Goal: Information Seeking & Learning: Learn about a topic

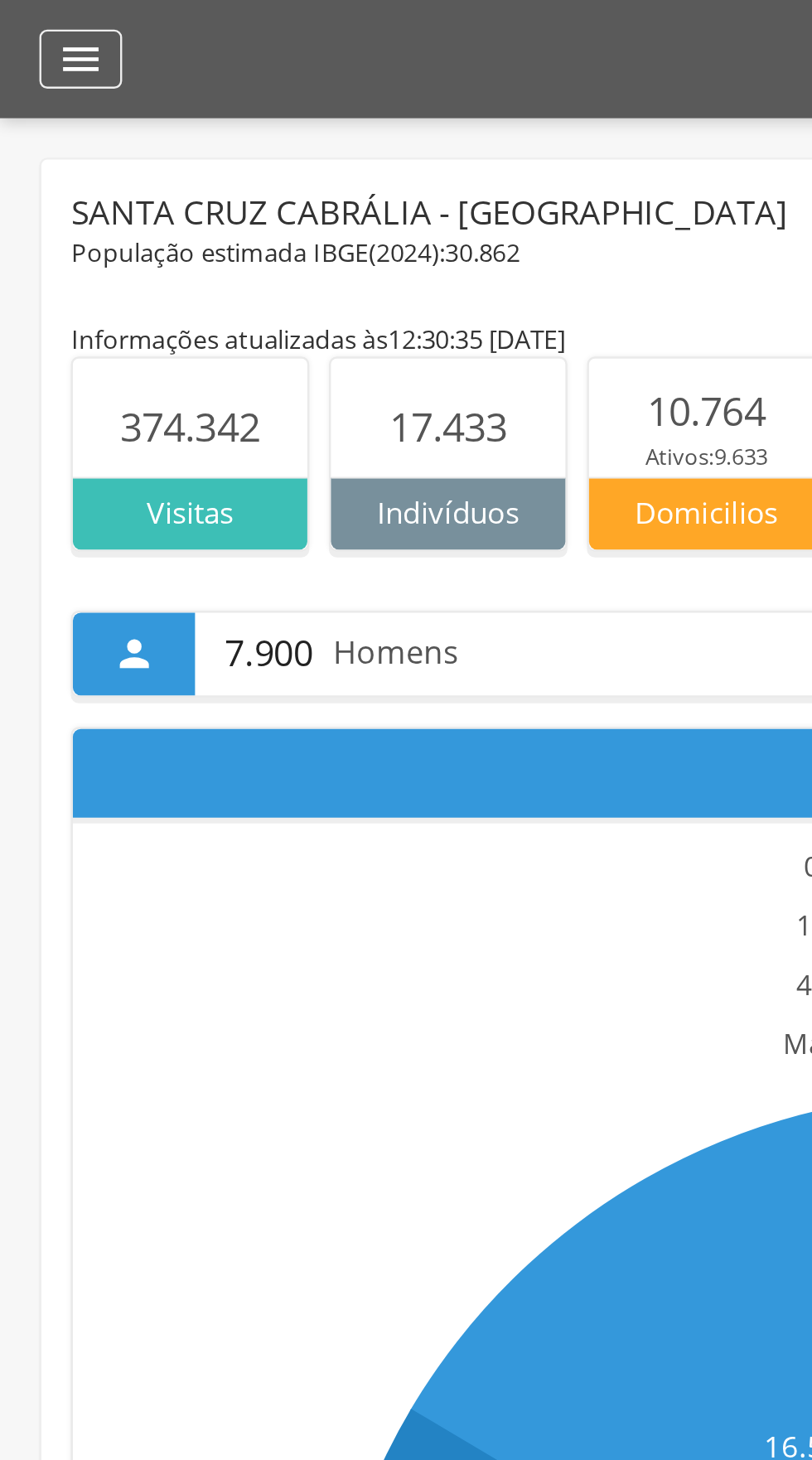
click at [45, 22] on div "" at bounding box center [33, 25] width 35 height 25
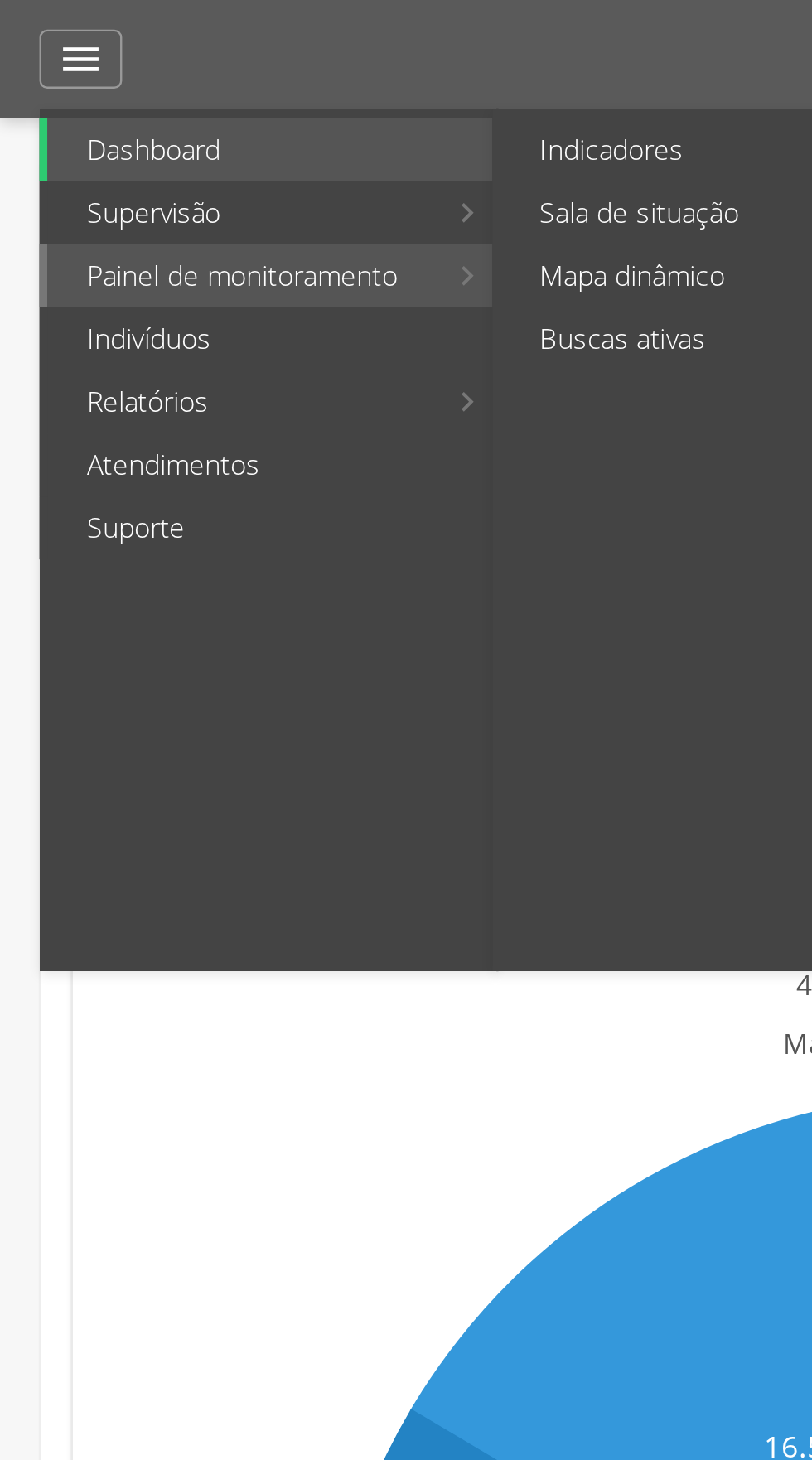
click at [167, 113] on link "Painel de monitoramento" at bounding box center [102, 116] width 164 height 27
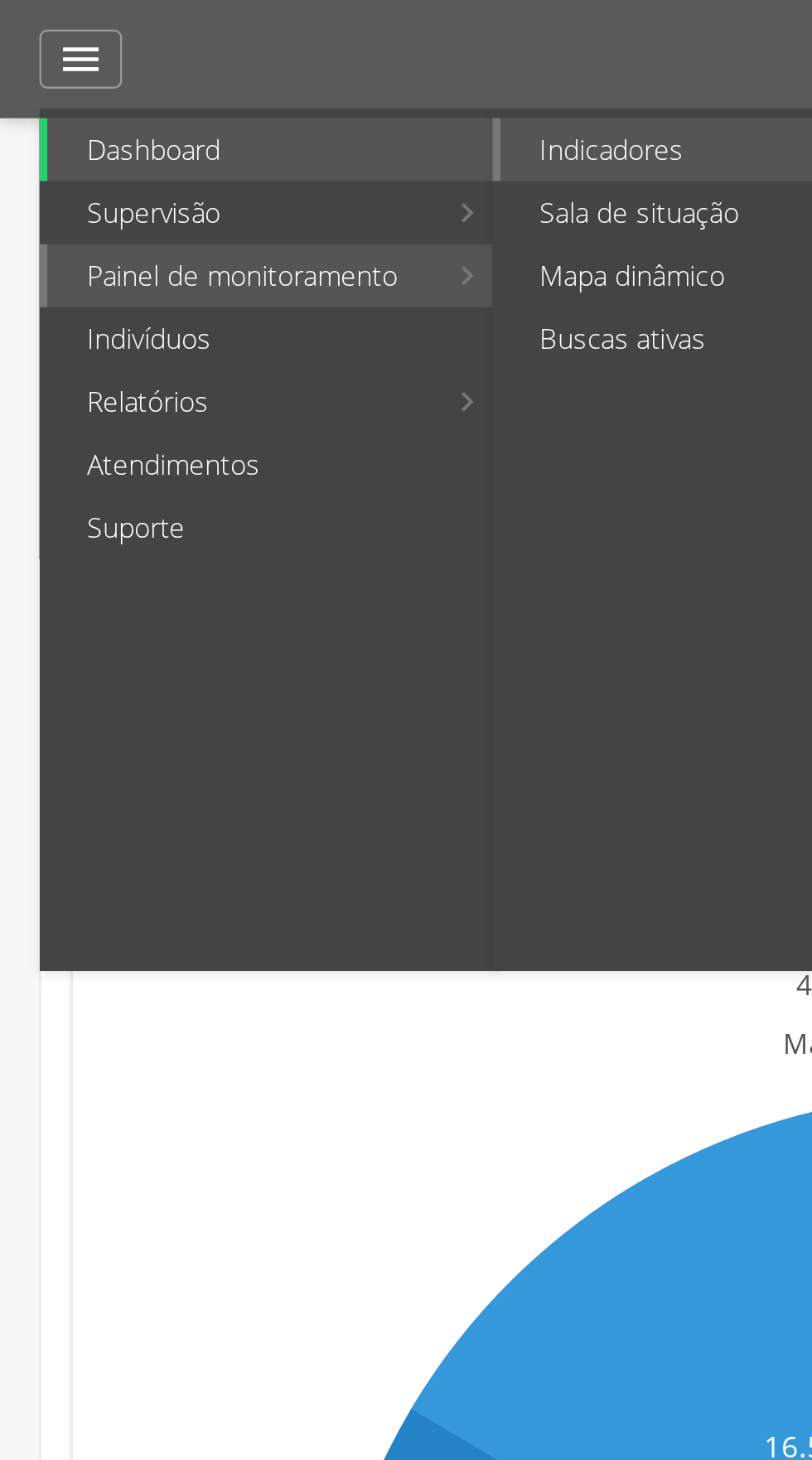
click at [266, 62] on link "Indicadores" at bounding box center [291, 63] width 162 height 27
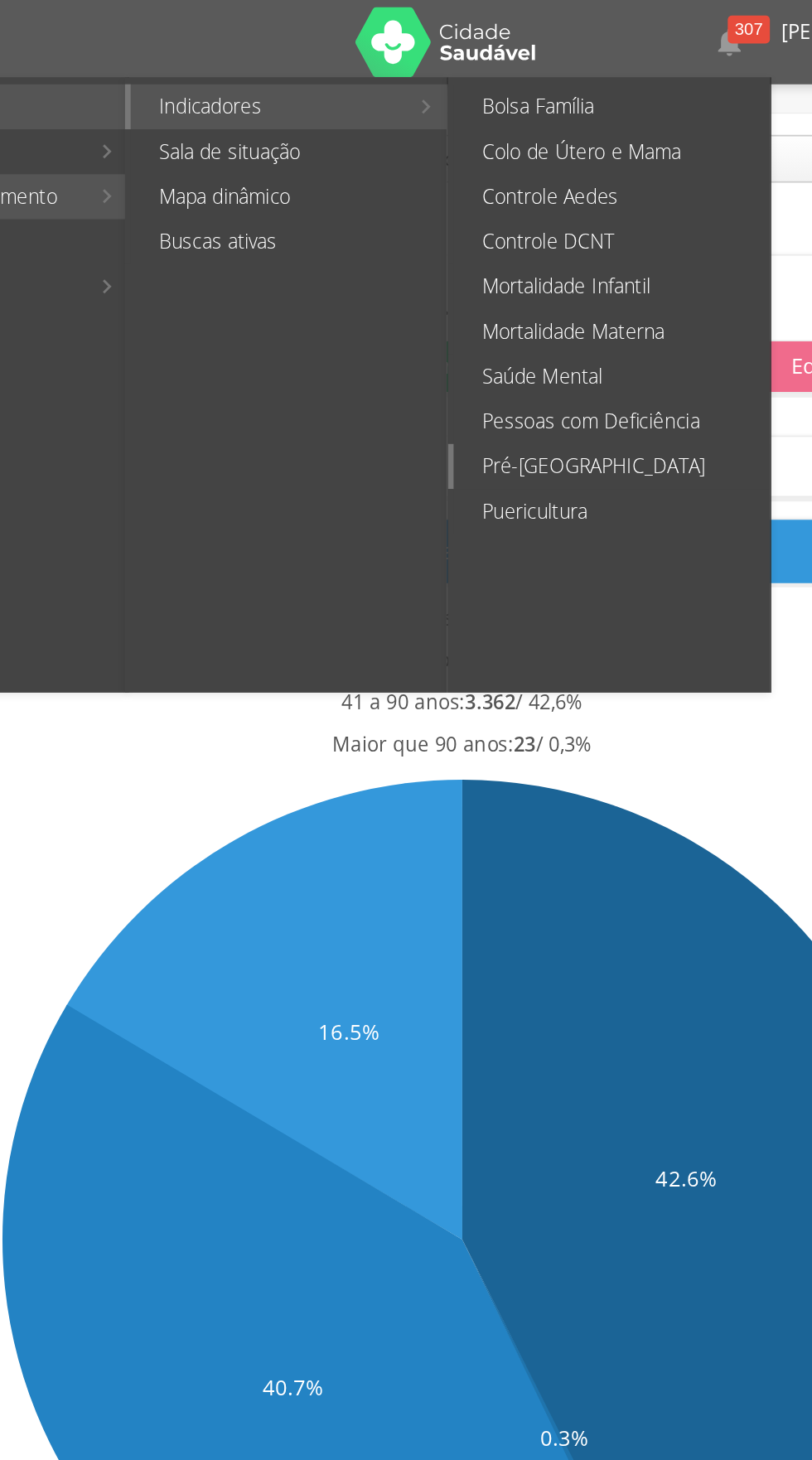
click at [457, 274] on link "Pré-[GEOGRAPHIC_DATA]" at bounding box center [494, 275] width 187 height 27
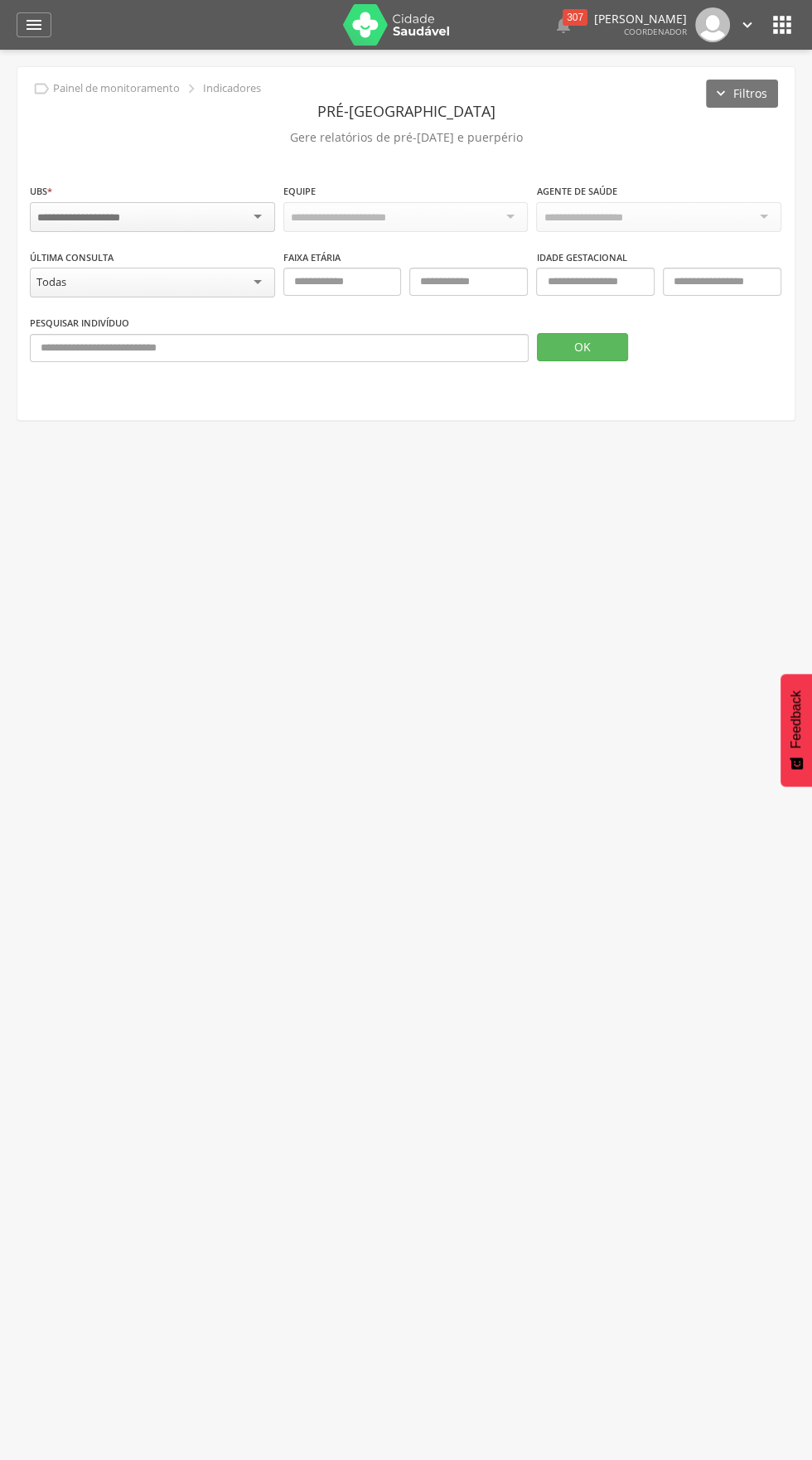
click at [257, 215] on div at bounding box center [152, 216] width 246 height 30
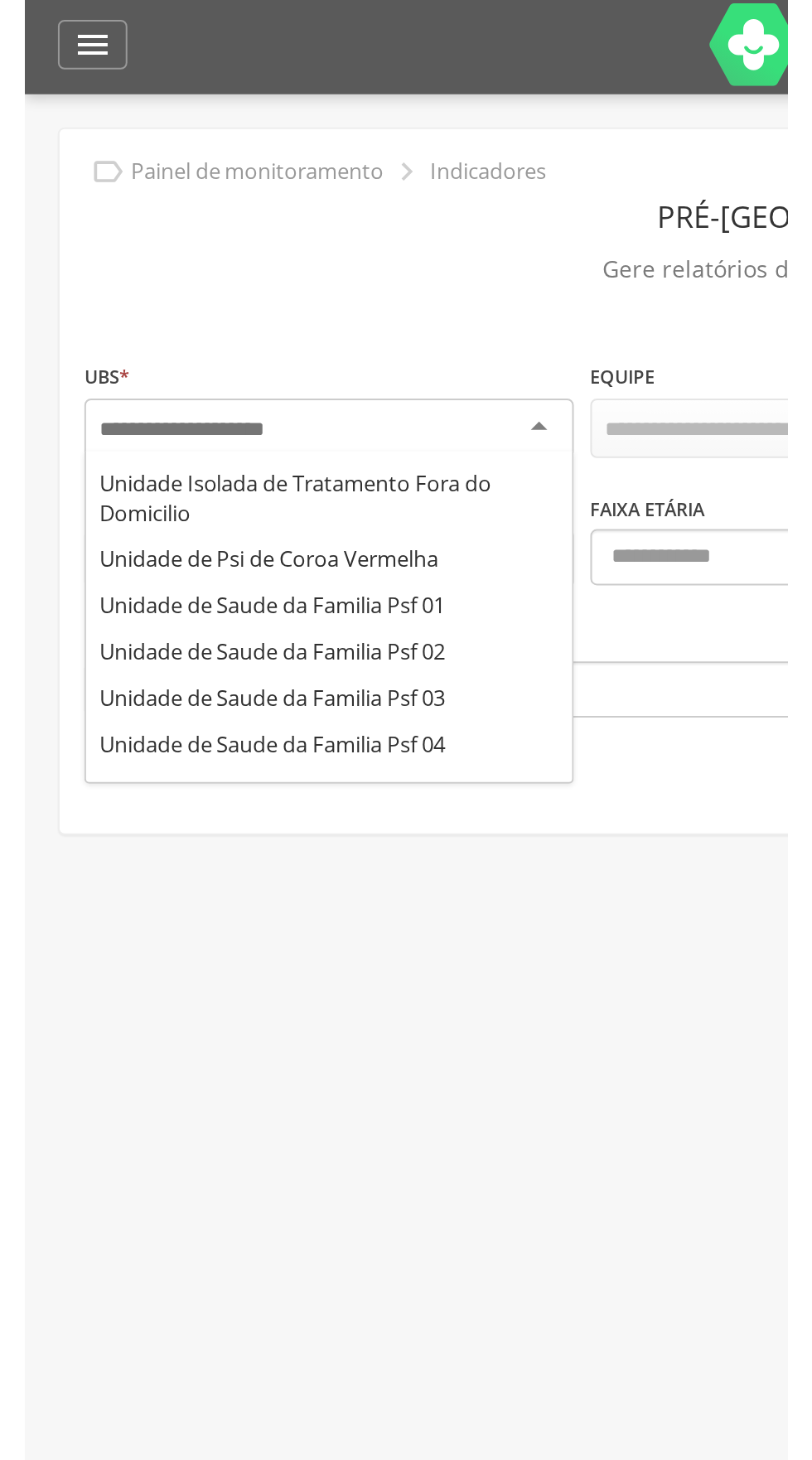
scroll to position [239, 0]
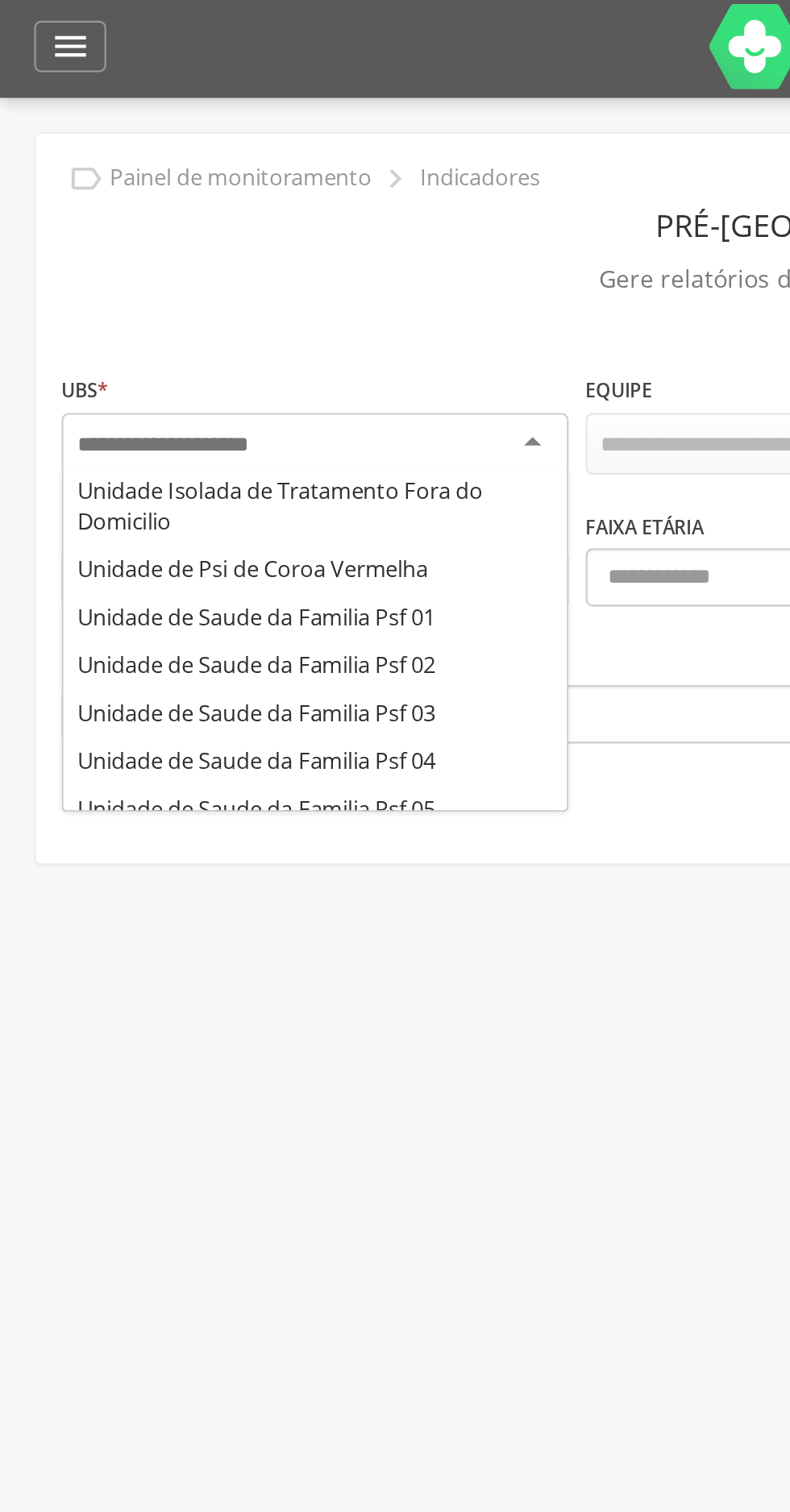
click at [207, 304] on fieldset "UBS * Academia da Saude AME Ambulatorio de Especialidades Central de Abastecime…" at bounding box center [395, 271] width 732 height 187
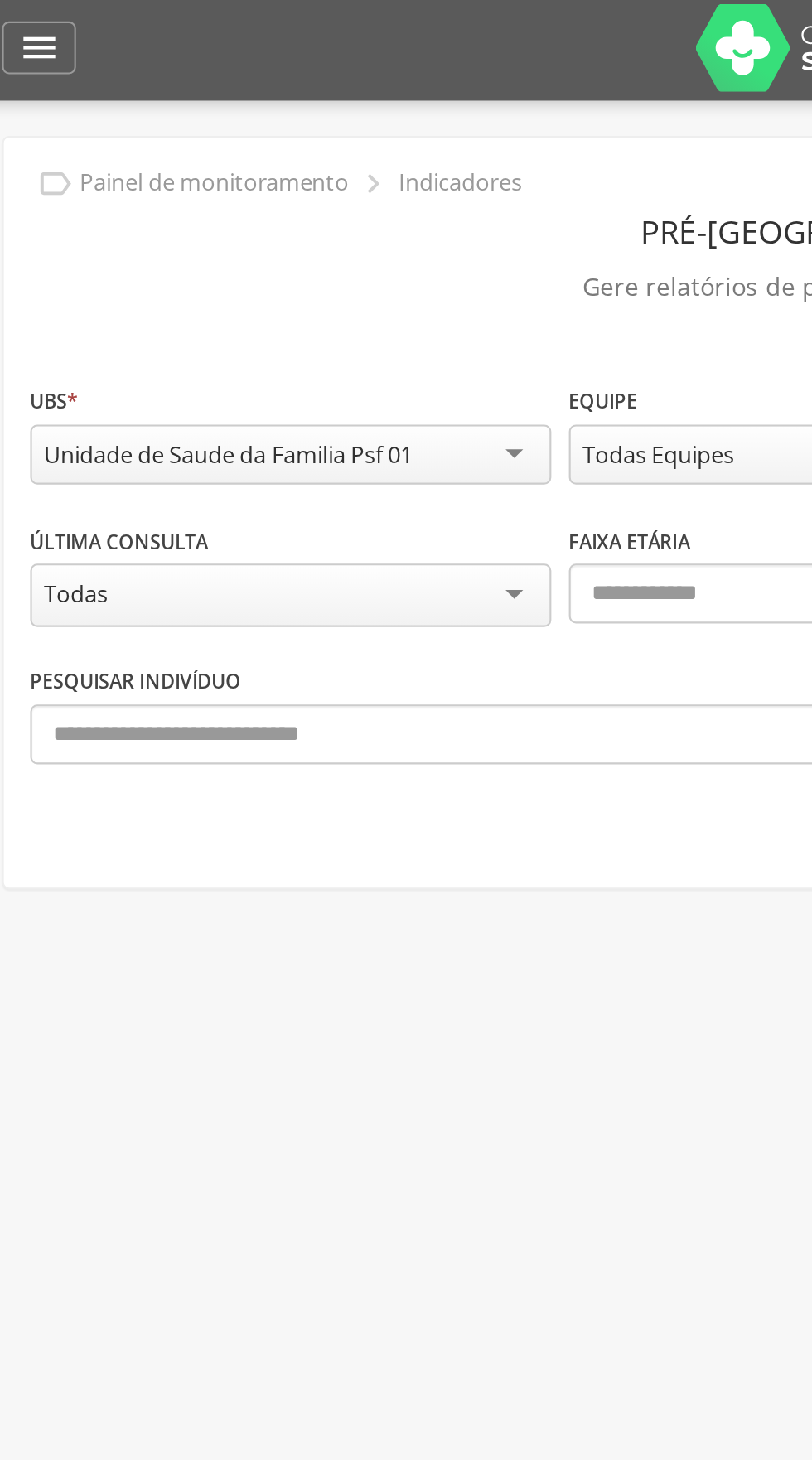
scroll to position [0, 0]
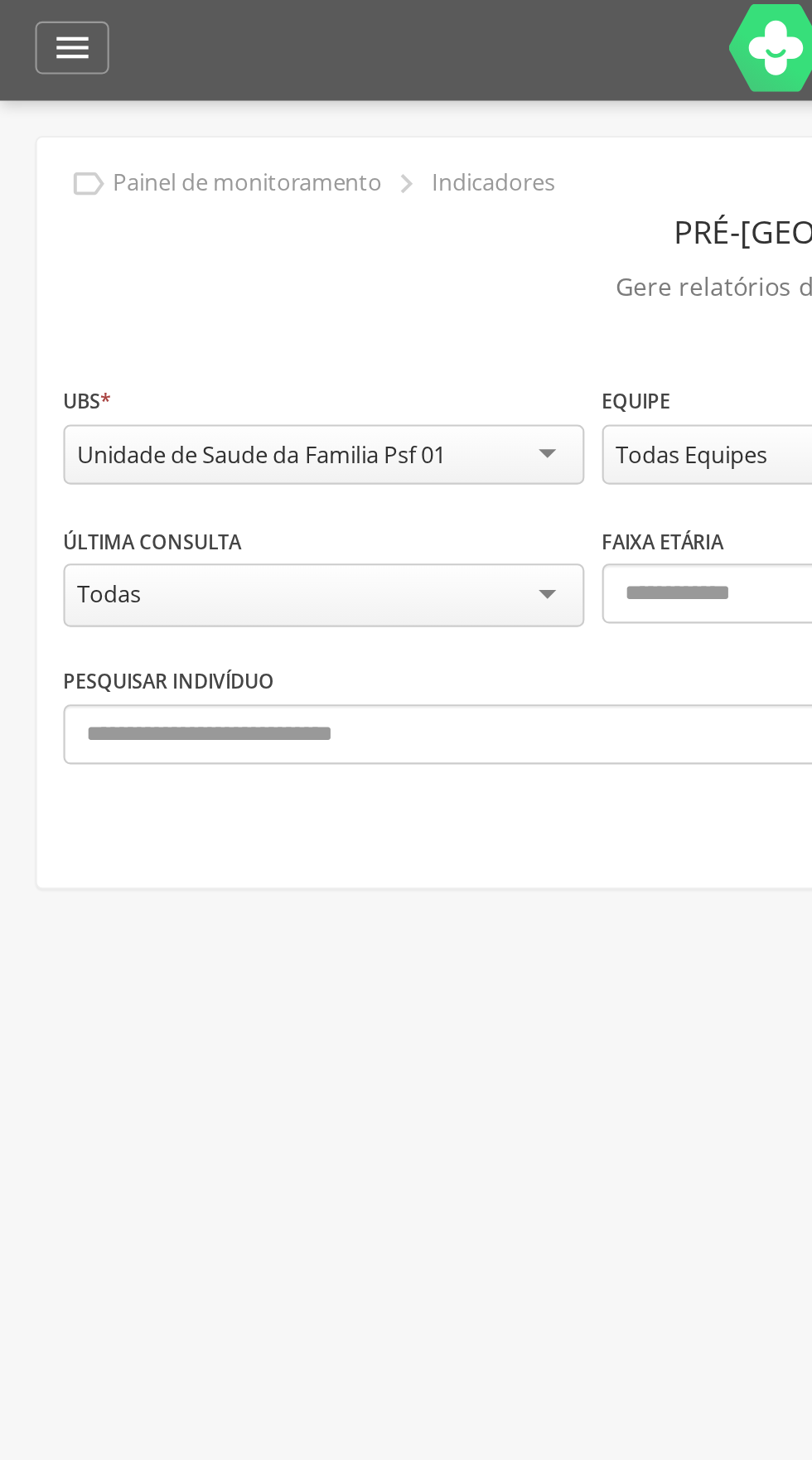
click at [239, 279] on div "Todas" at bounding box center [152, 282] width 246 height 30
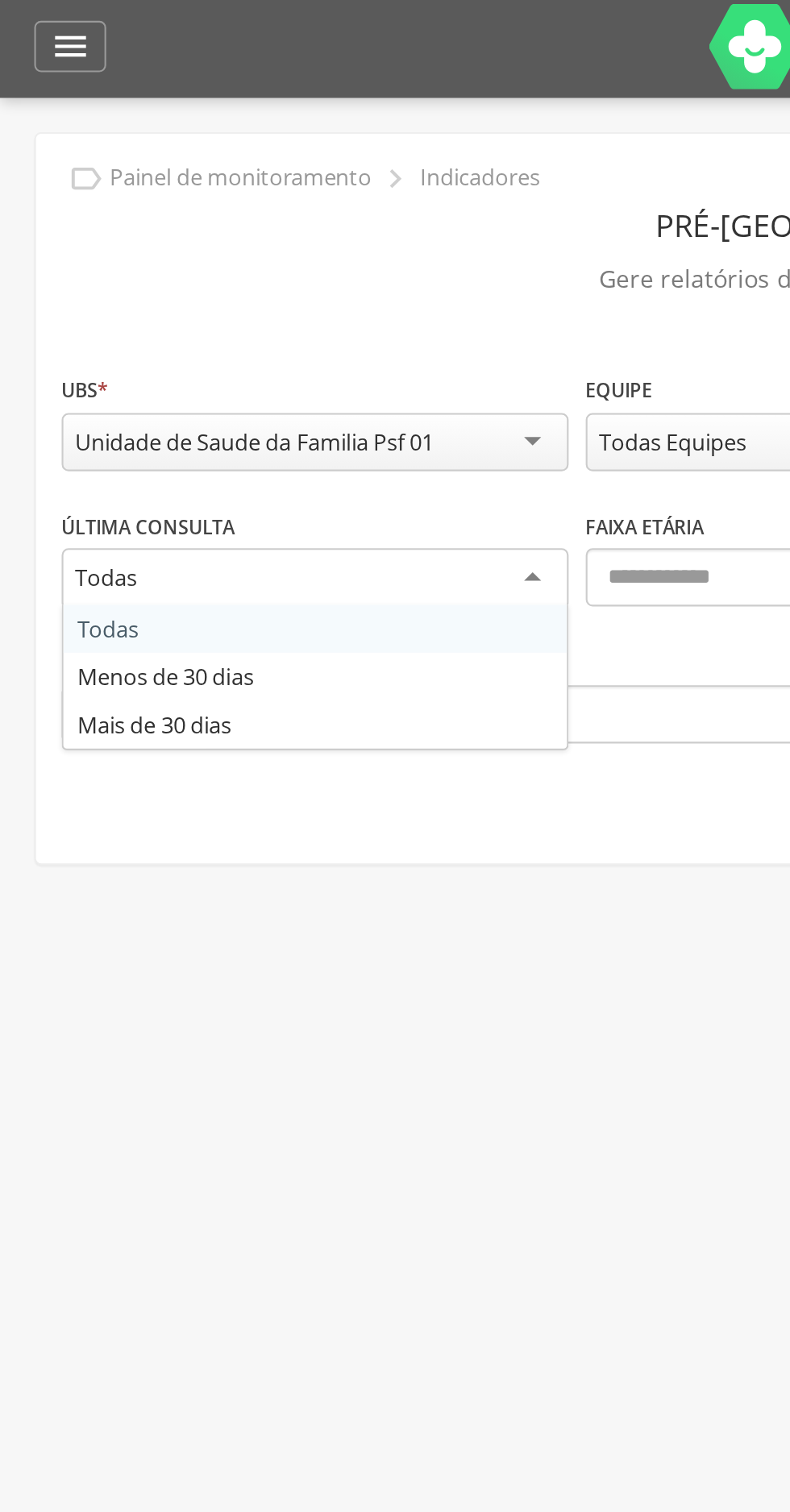
click at [232, 271] on div "Todas" at bounding box center [148, 274] width 239 height 29
click at [237, 273] on div "Todas" at bounding box center [148, 274] width 239 height 29
click at [158, 299] on div "Última Consulta ***** Todas Todas Menos de 30 dias Mais de 30 dias Faixa etária…" at bounding box center [395, 274] width 732 height 65
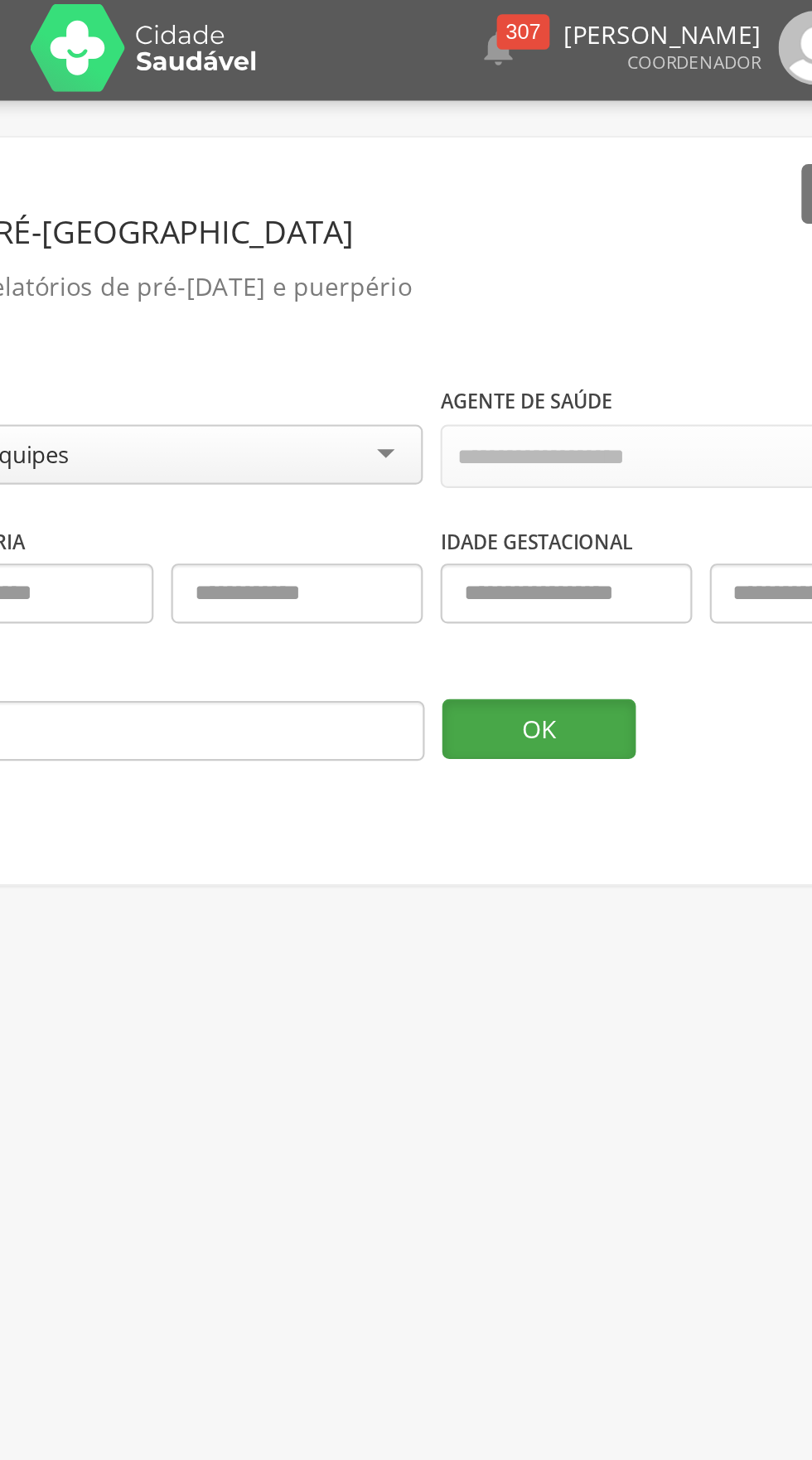
click at [602, 347] on button "OK" at bounding box center [583, 346] width 91 height 29
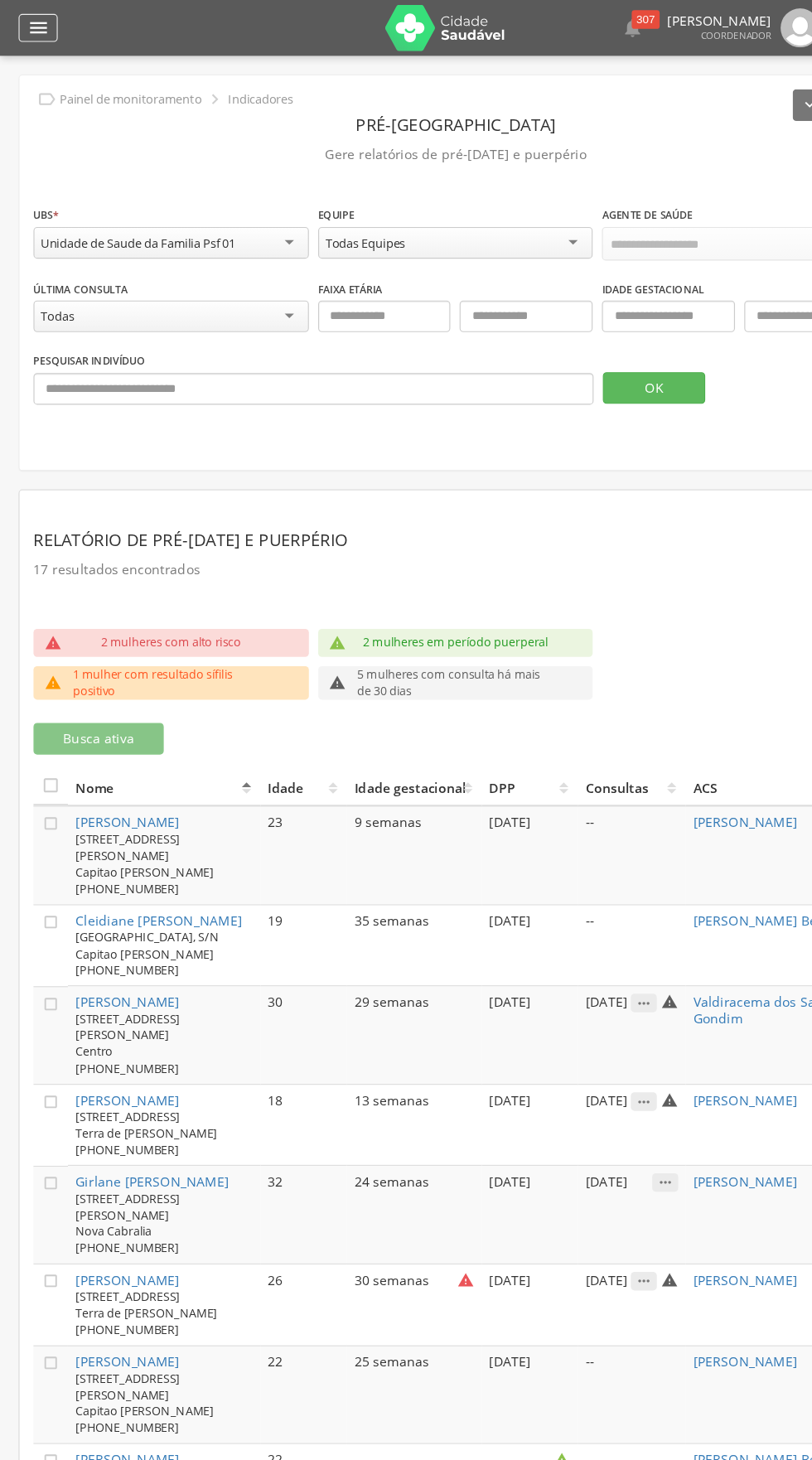
click at [37, 22] on icon "" at bounding box center [33, 25] width 20 height 20
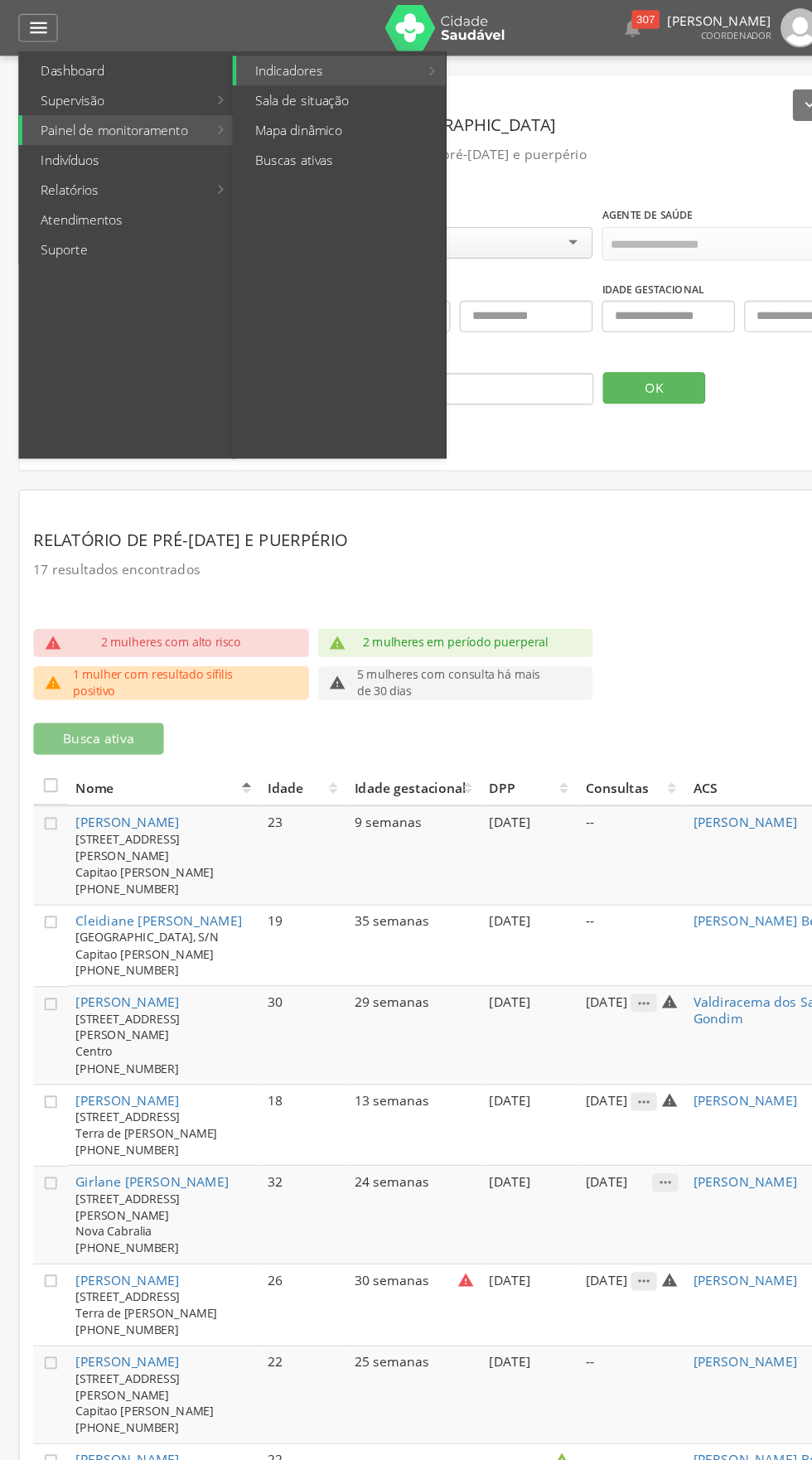
click at [164, 114] on link "Painel de monitoramento" at bounding box center [102, 116] width 164 height 27
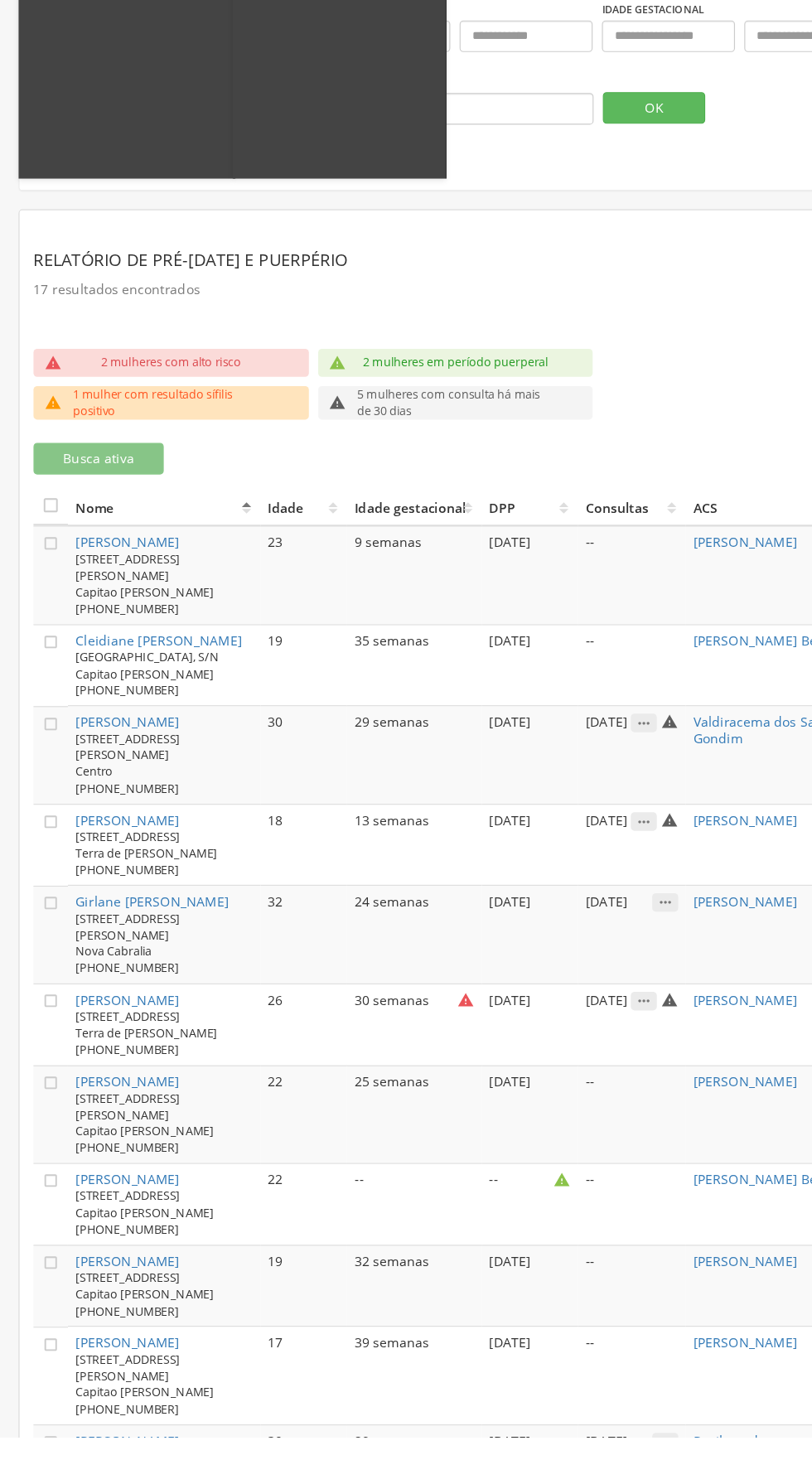
scroll to position [86, 0]
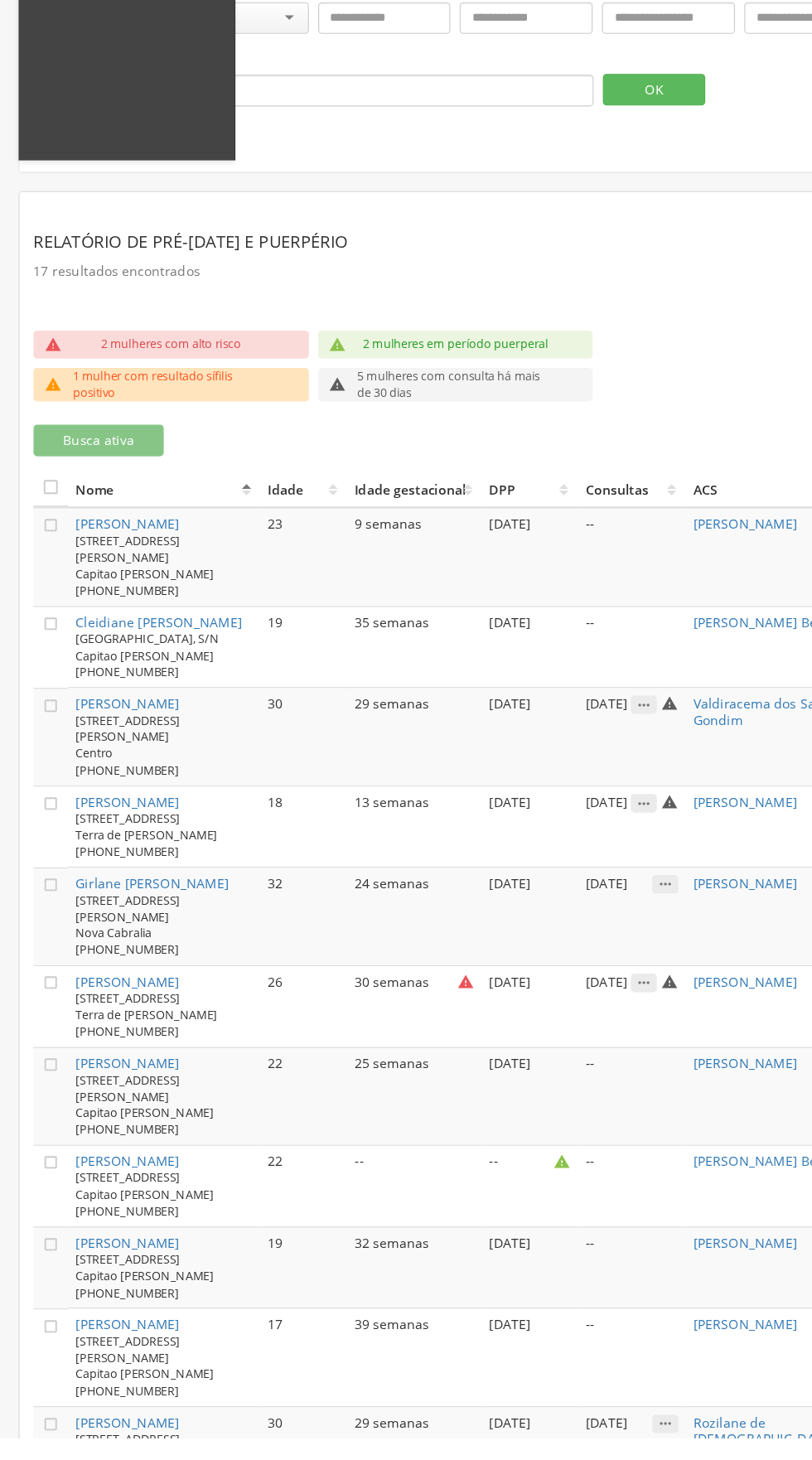
click at [398, 1049] on div at bounding box center [397, 730] width 795 height 1460
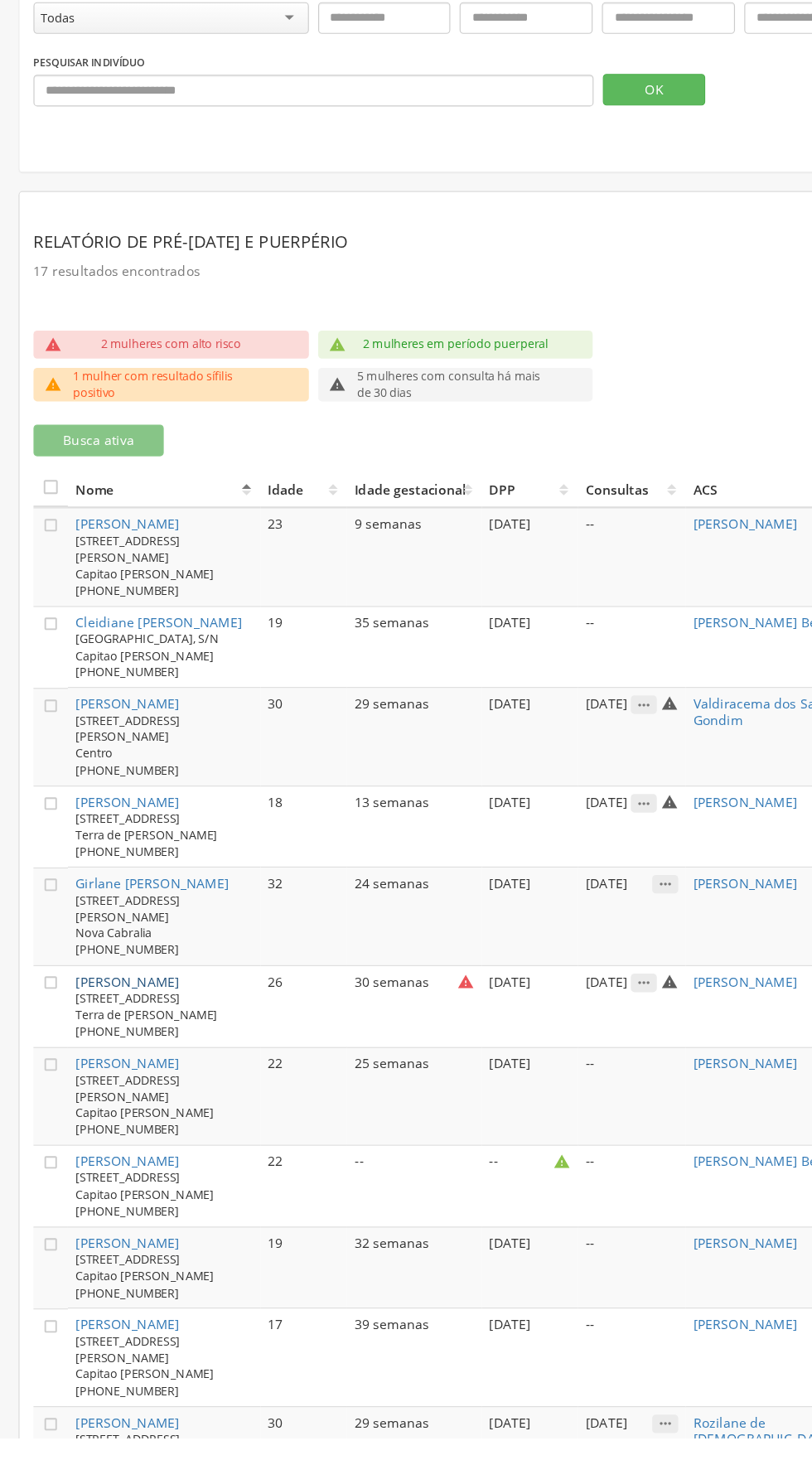
click at [151, 1046] on link "Jadylla Santiago Barbosa" at bounding box center [112, 1053] width 92 height 16
type input "**********"
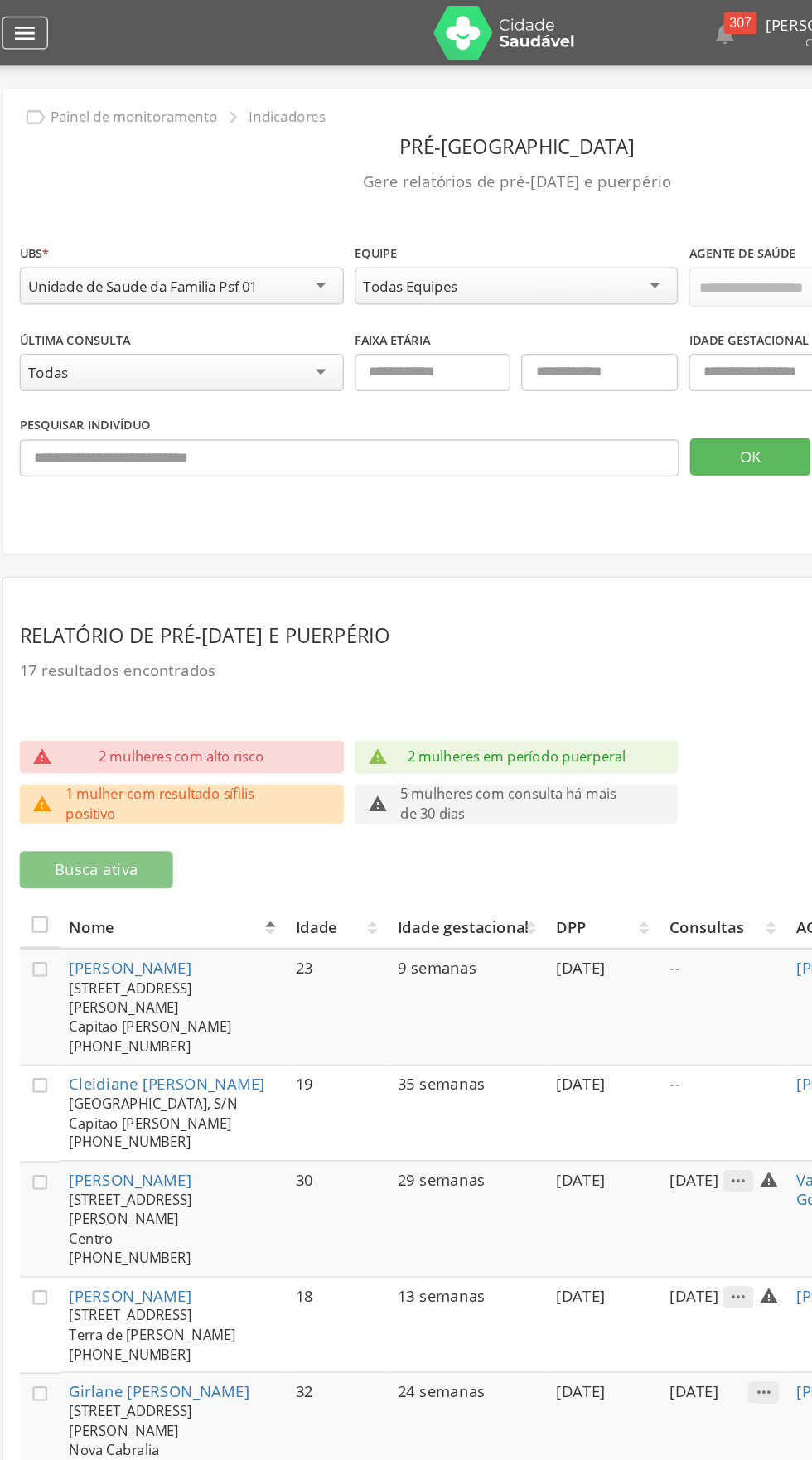
click at [41, 16] on icon "" at bounding box center [33, 25] width 20 height 20
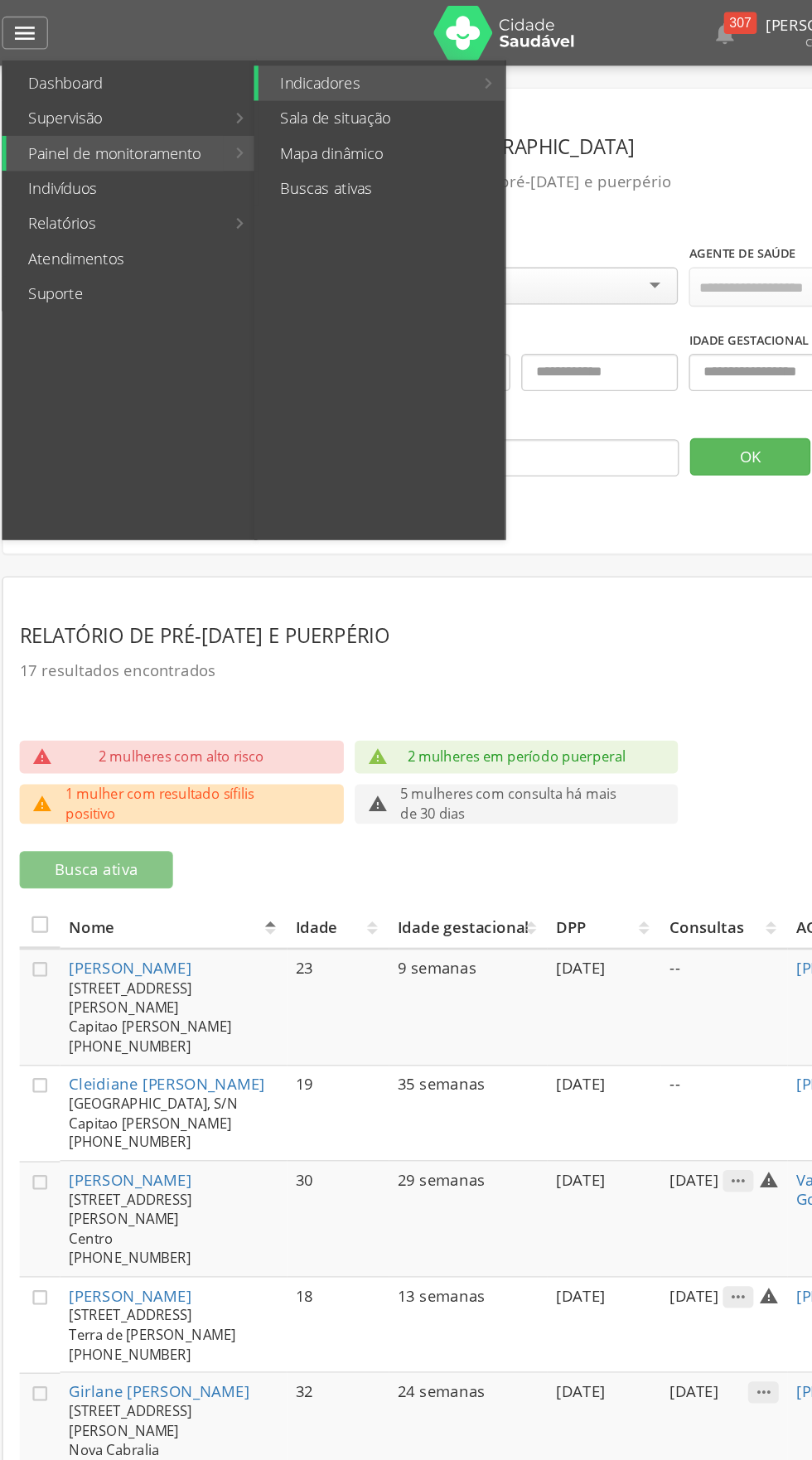
click at [163, 116] on link "Painel de monitoramento" at bounding box center [102, 116] width 164 height 27
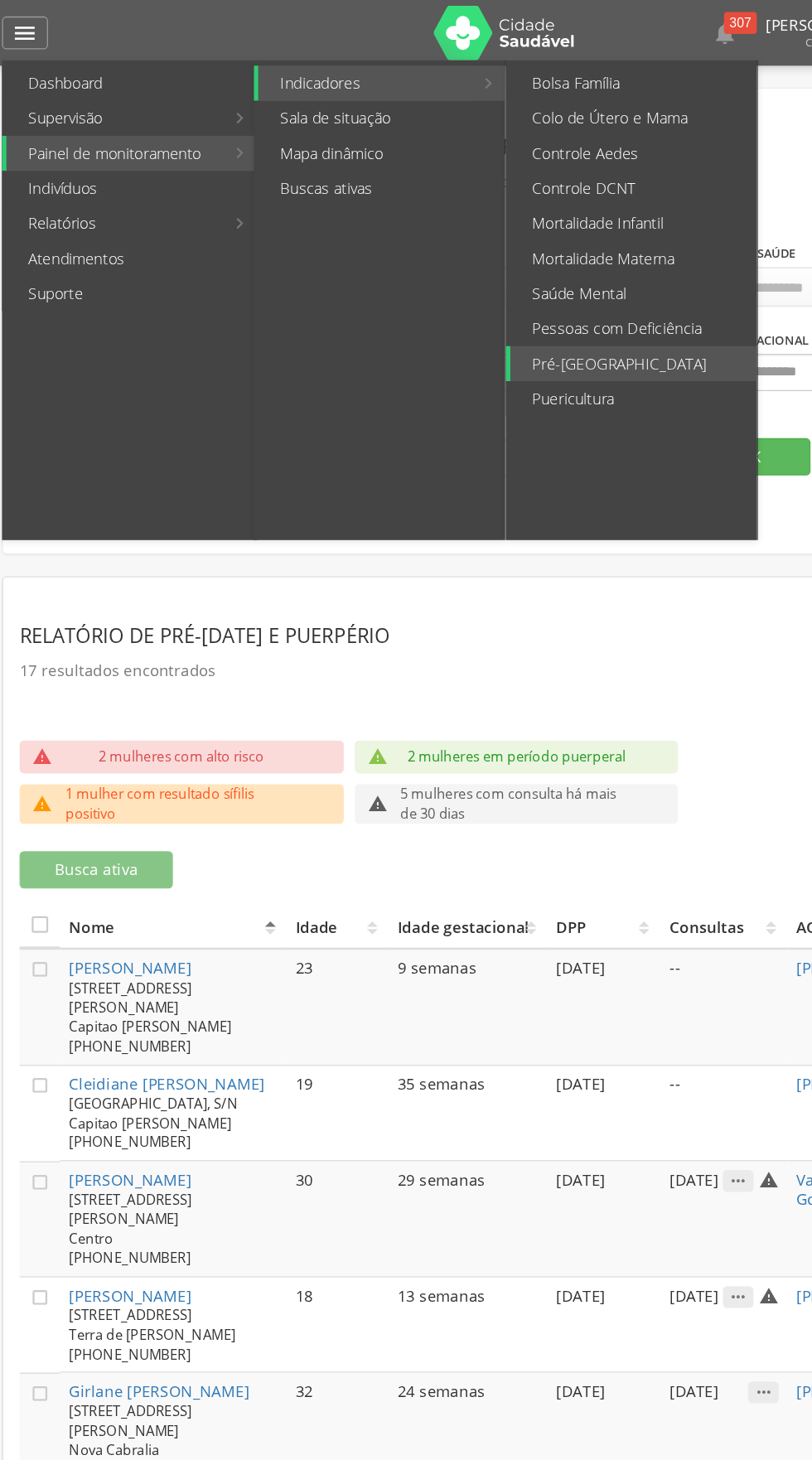
click at [321, 70] on link "Indicadores" at bounding box center [291, 63] width 162 height 27
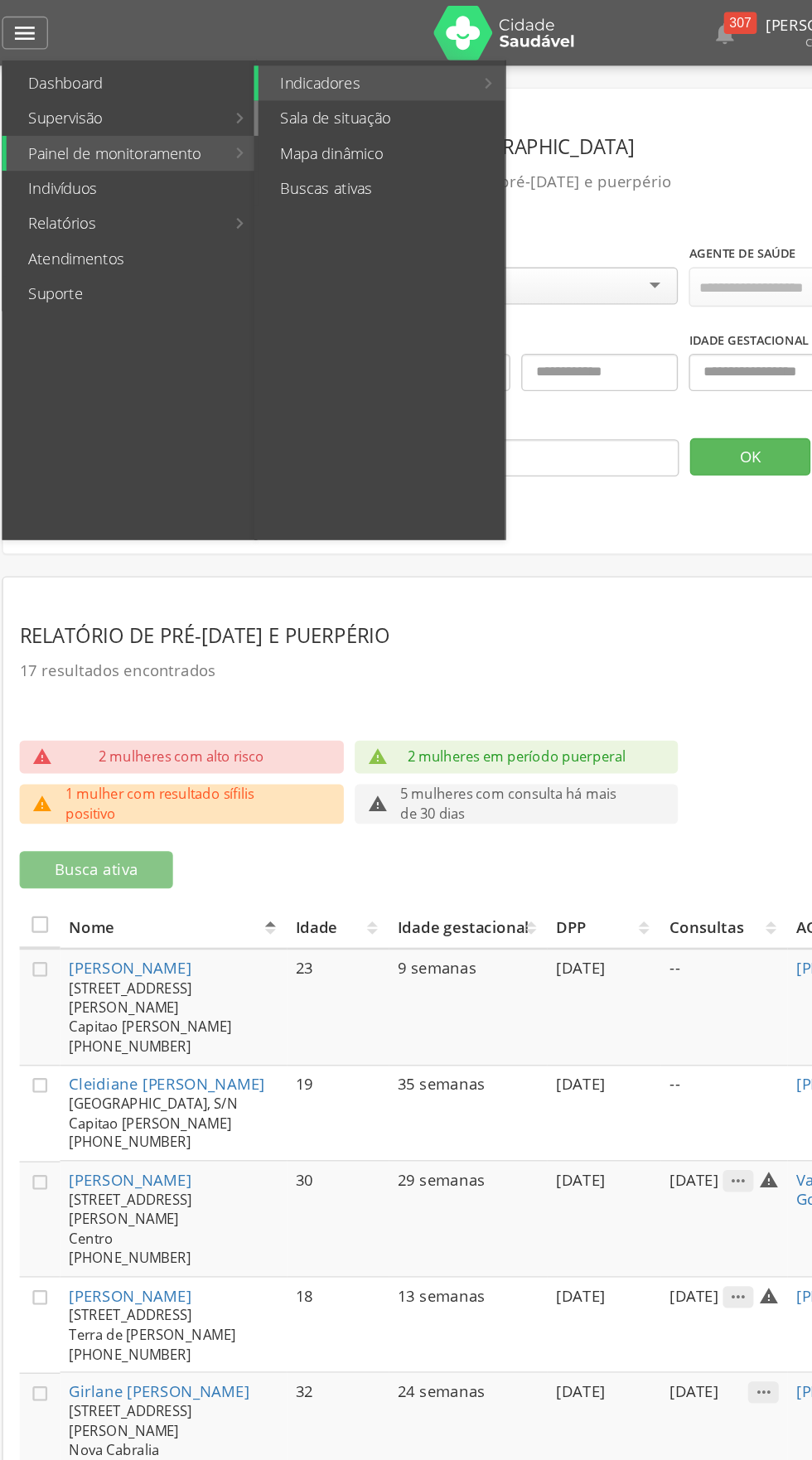
click at [285, 87] on link "Sala de situação" at bounding box center [304, 90] width 187 height 27
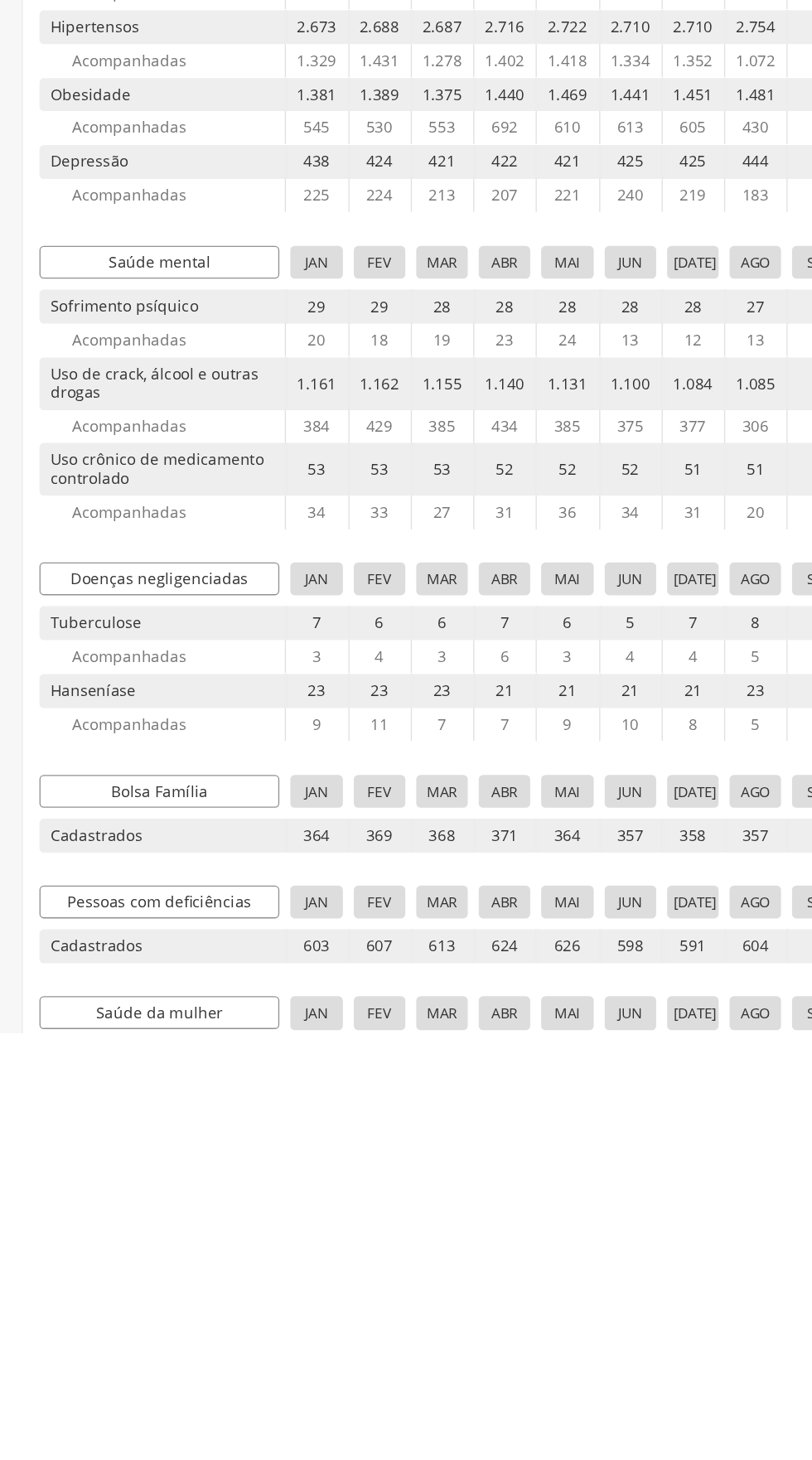
scroll to position [348, 0]
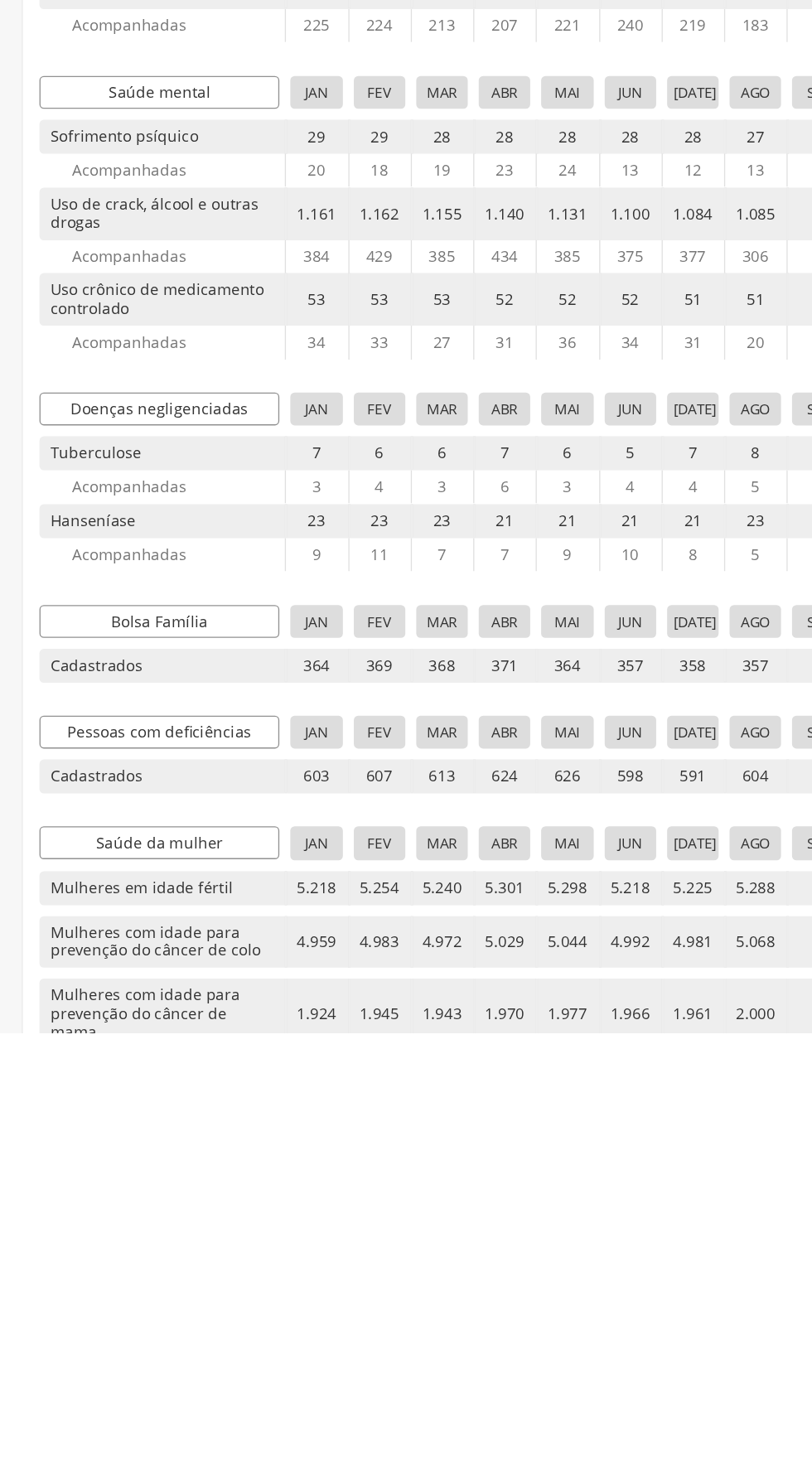
click at [145, 1304] on span "Saúde da mulher" at bounding box center [120, 1316] width 182 height 25
click at [237, 1304] on span "jan" at bounding box center [239, 1316] width 39 height 26
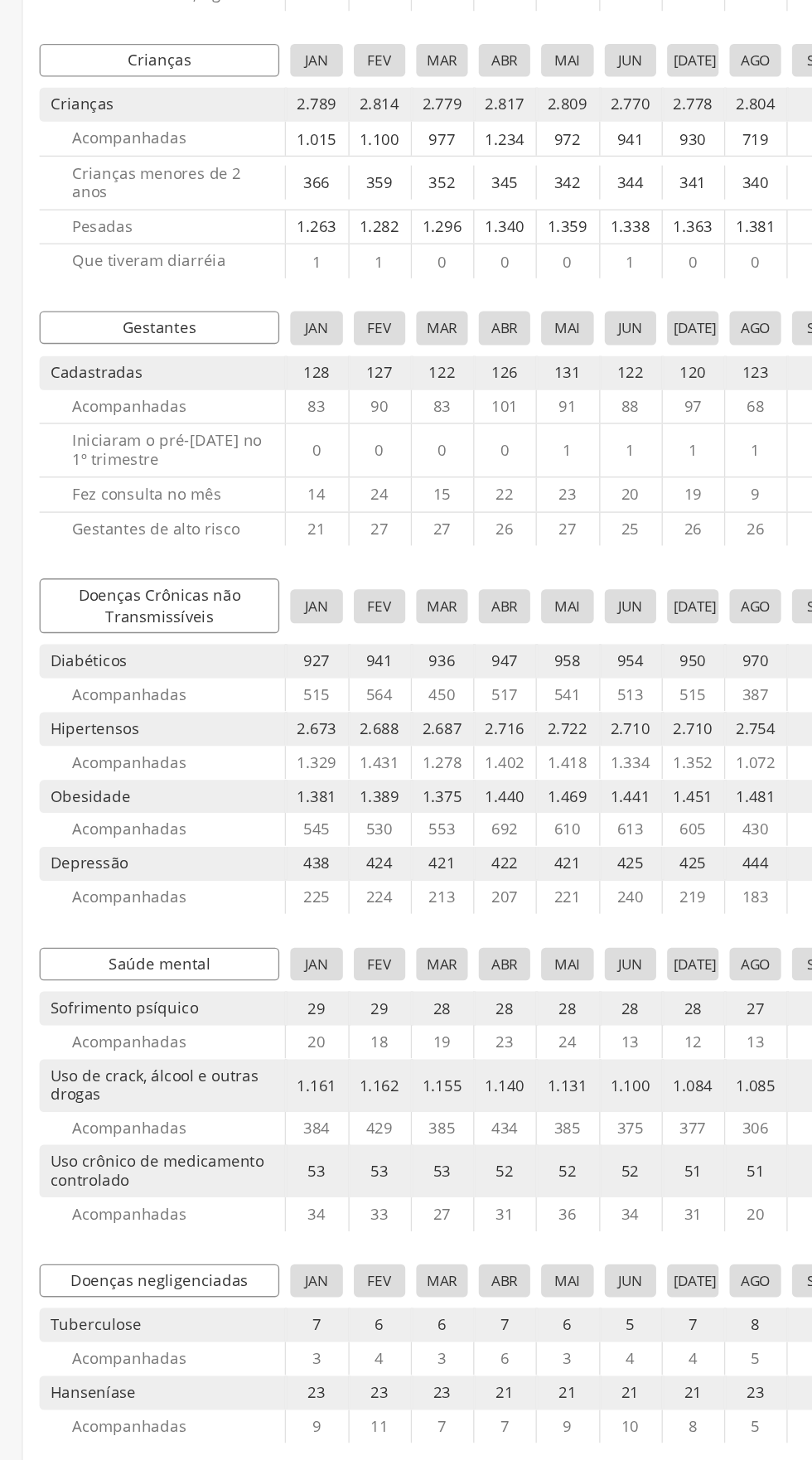
scroll to position [0, 0]
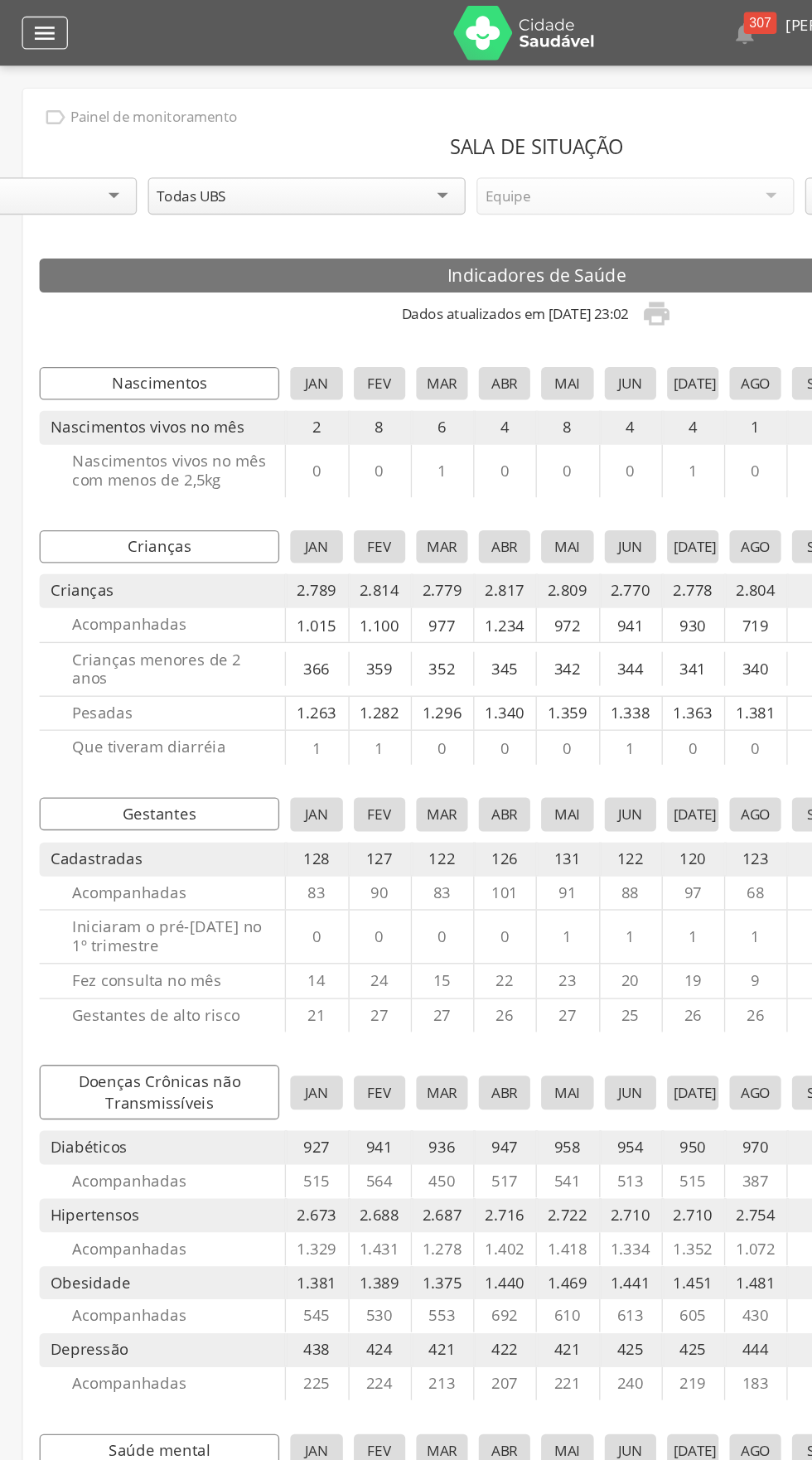
click at [30, 30] on icon "" at bounding box center [33, 25] width 20 height 20
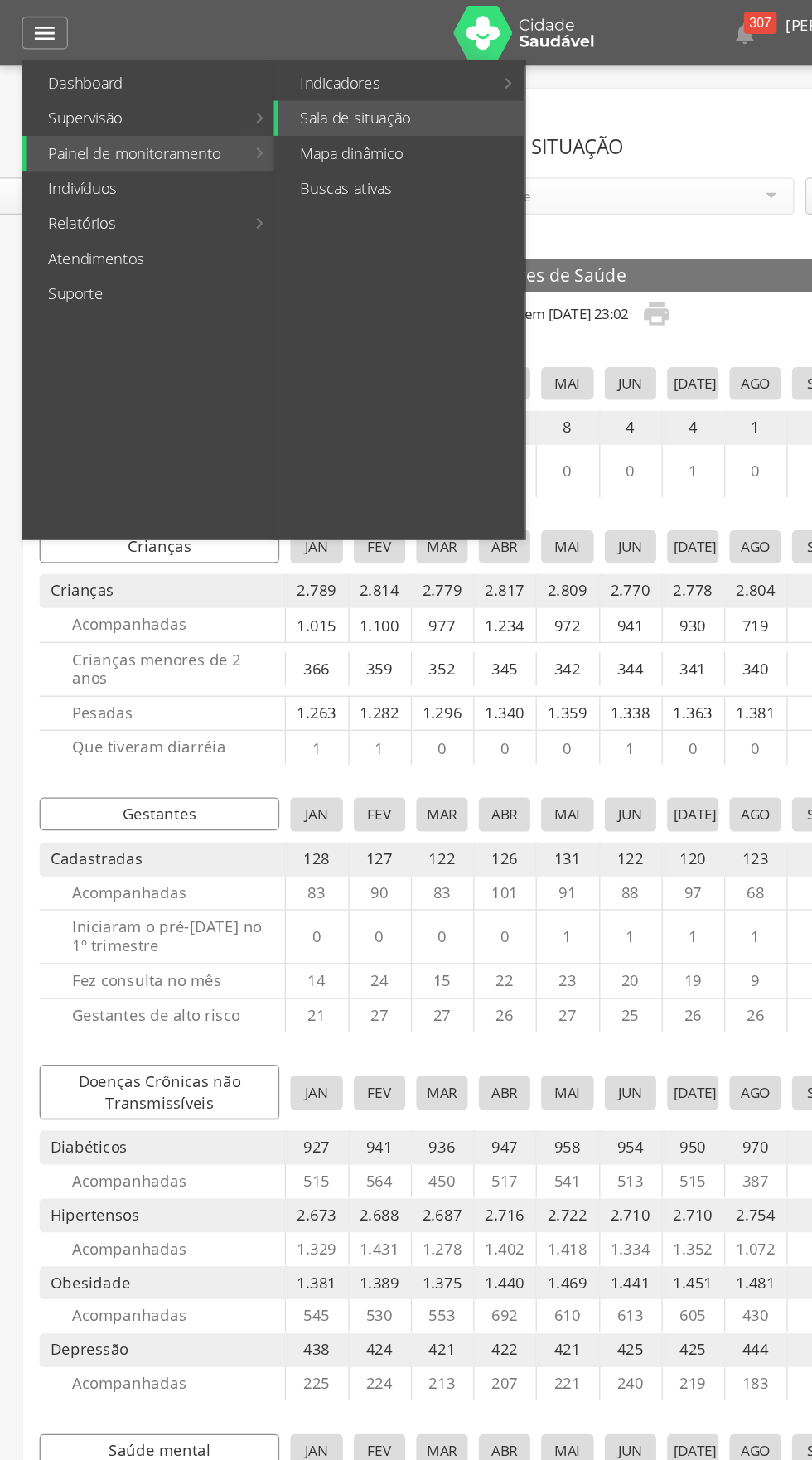
click at [148, 114] on link "Painel de monitoramento" at bounding box center [102, 116] width 164 height 27
click at [298, 110] on link "Mapa dinâmico" at bounding box center [304, 116] width 187 height 27
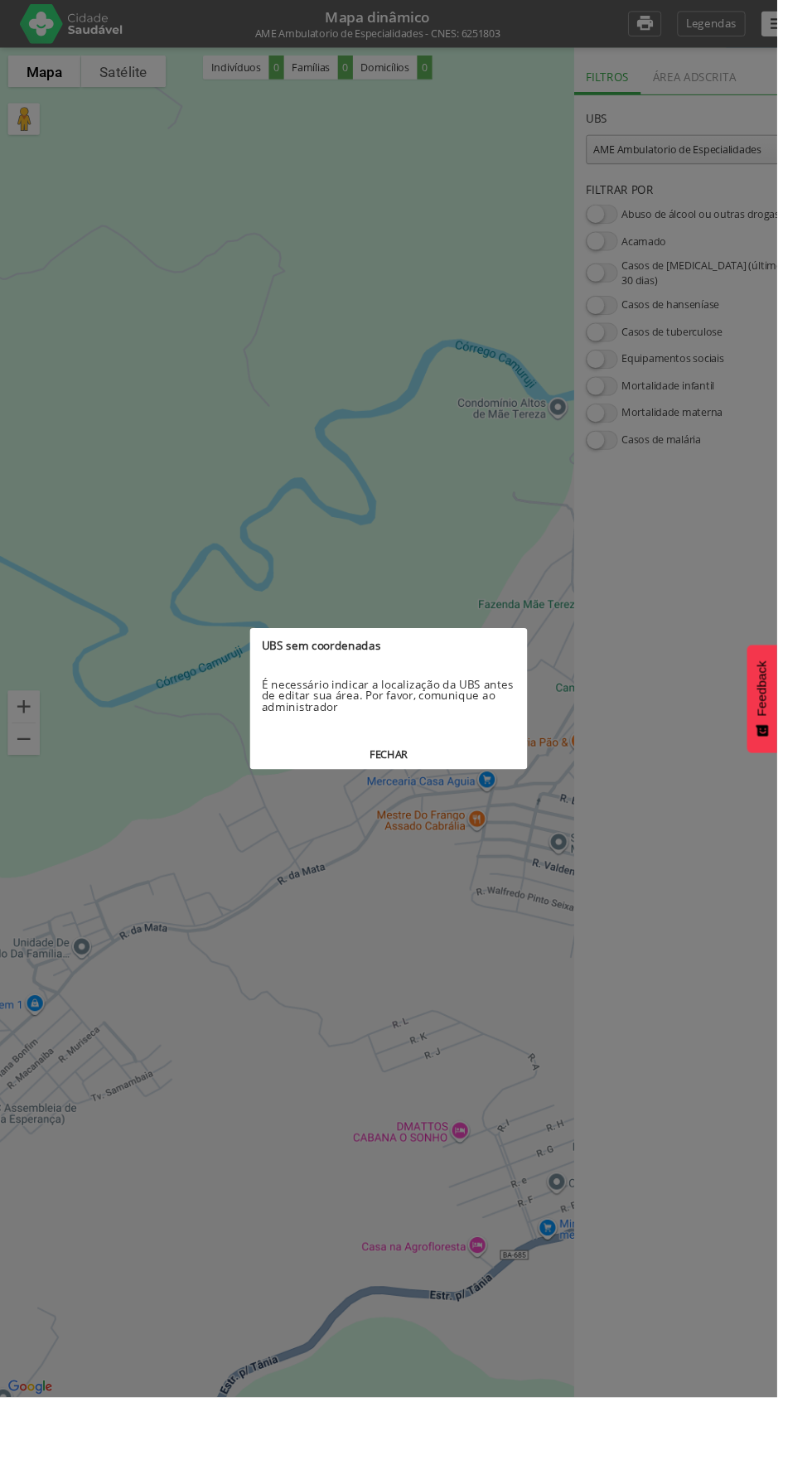
click at [464, 779] on button "FECHAR" at bounding box center [406, 789] width 289 height 30
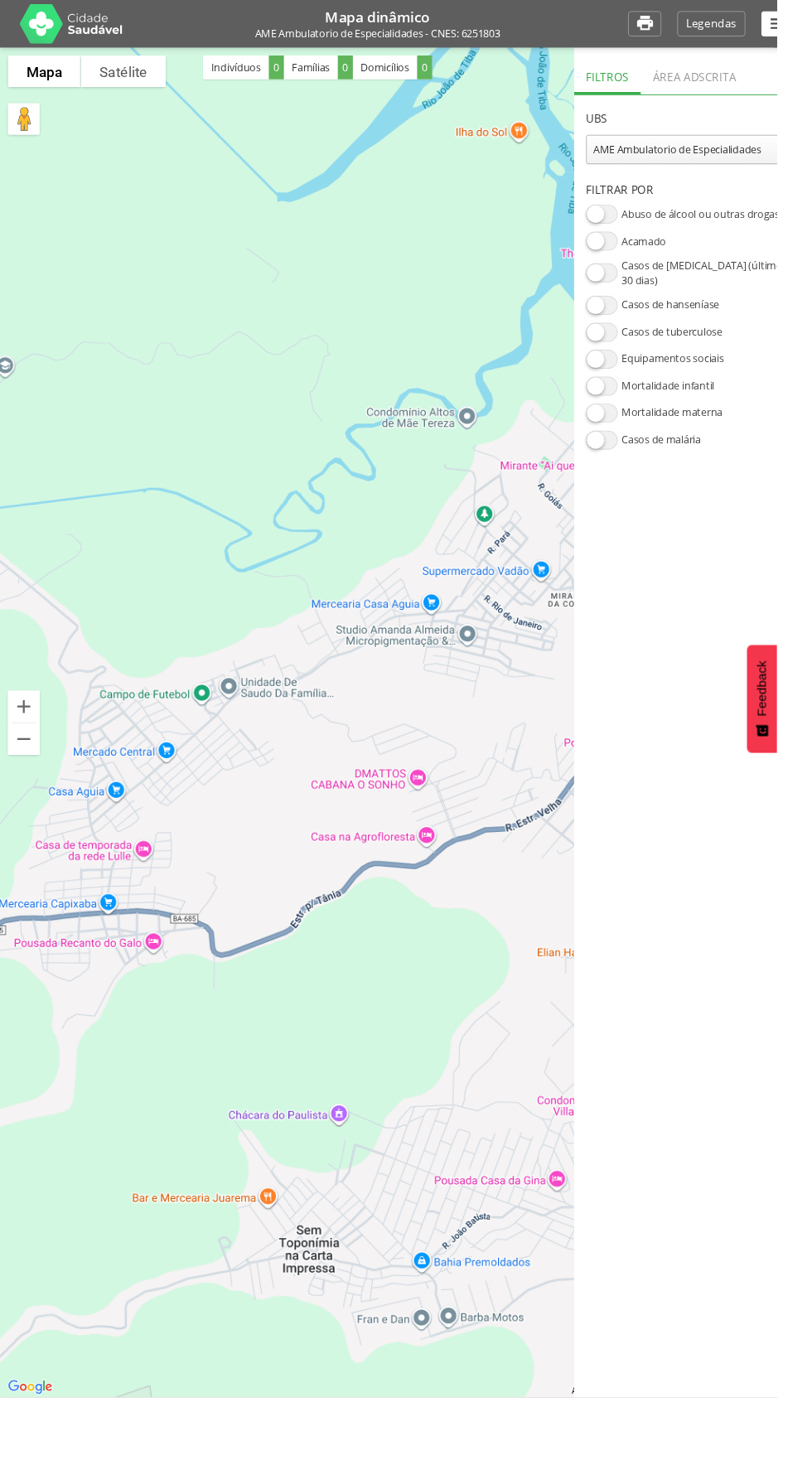
click at [619, 246] on span at bounding box center [628, 251] width 33 height 20
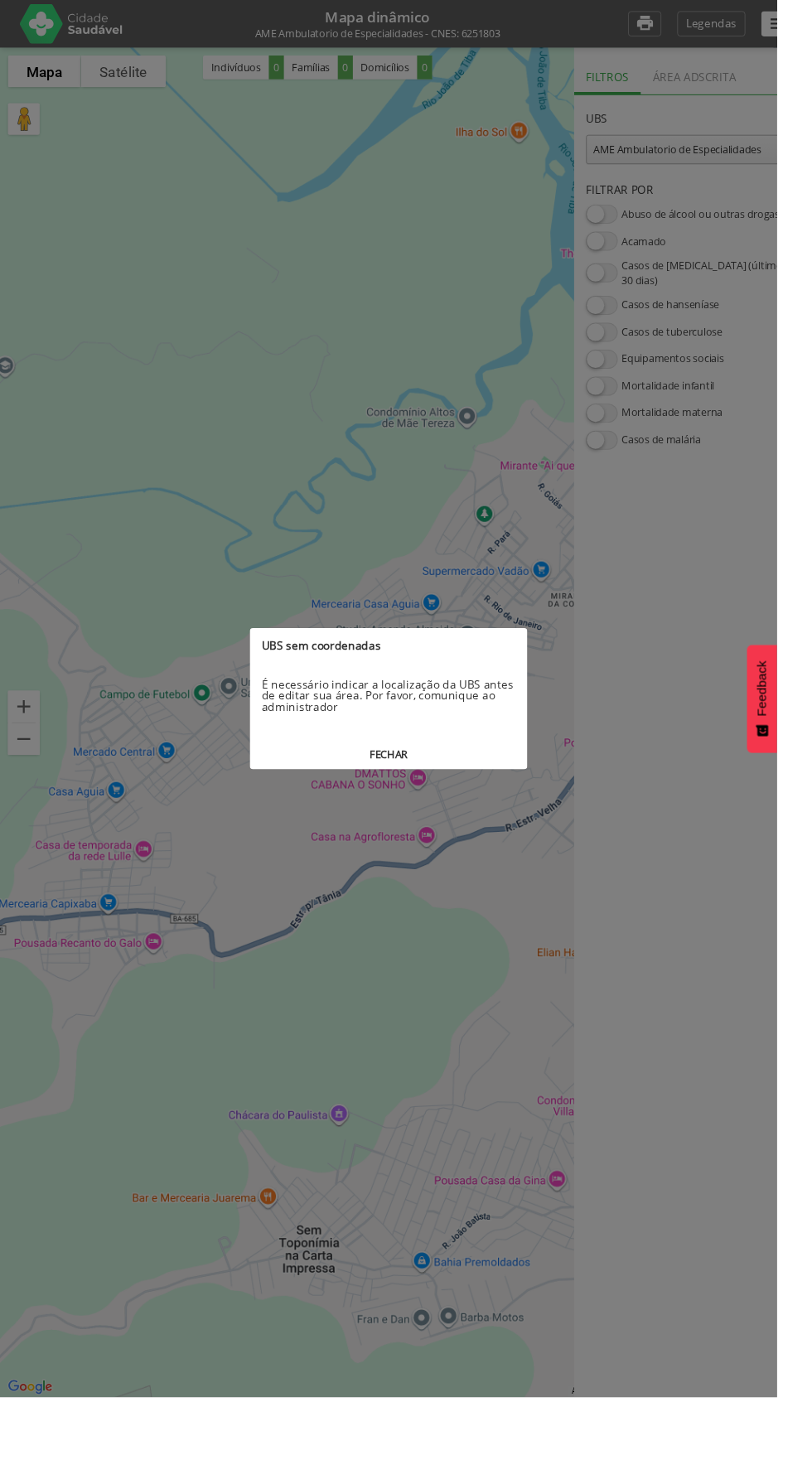
click at [624, 230] on div at bounding box center [406, 730] width 812 height 1460
click at [626, 228] on div at bounding box center [406, 730] width 812 height 1460
click at [513, 775] on button "FECHAR" at bounding box center [406, 789] width 289 height 30
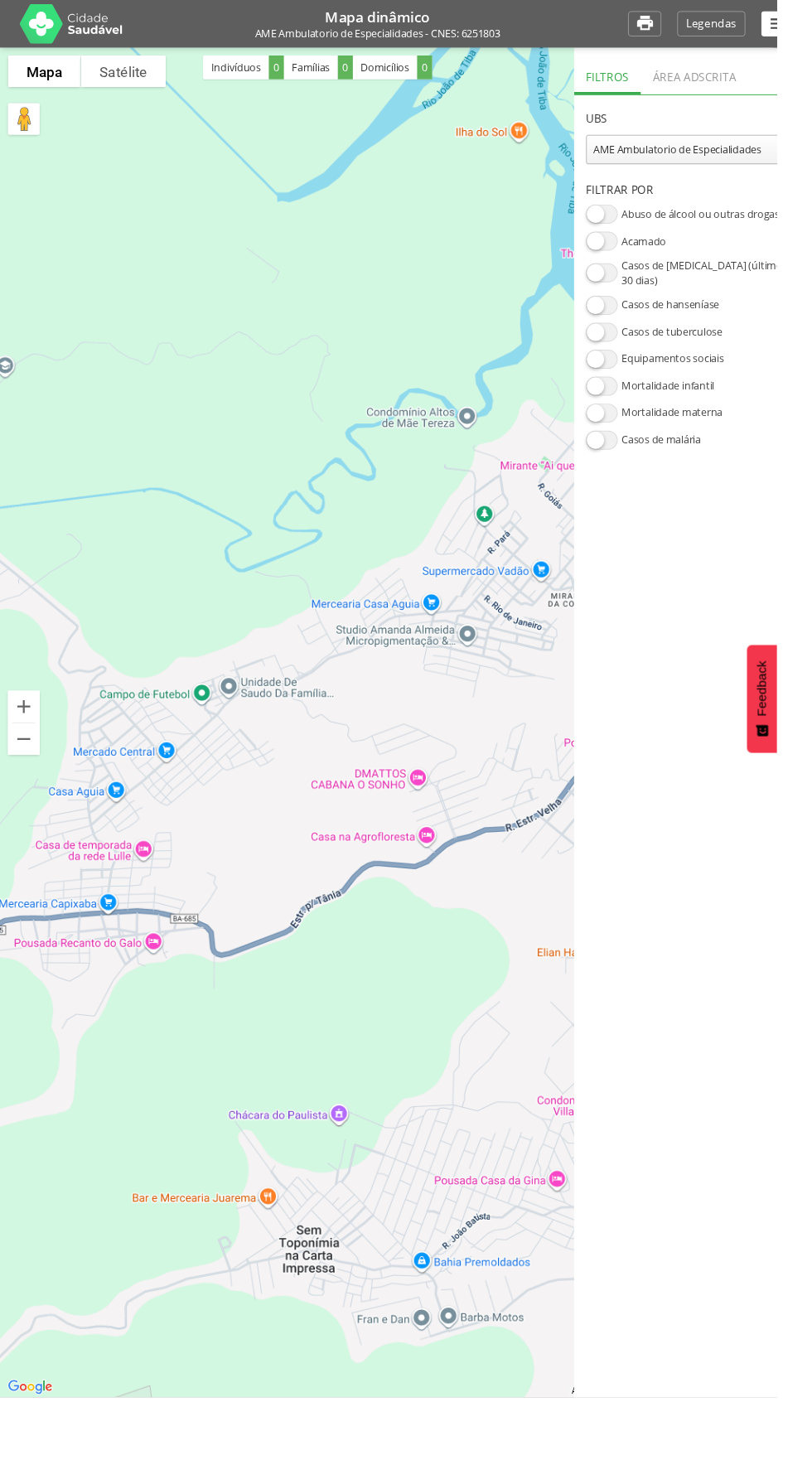
click at [619, 251] on span at bounding box center [628, 251] width 33 height 20
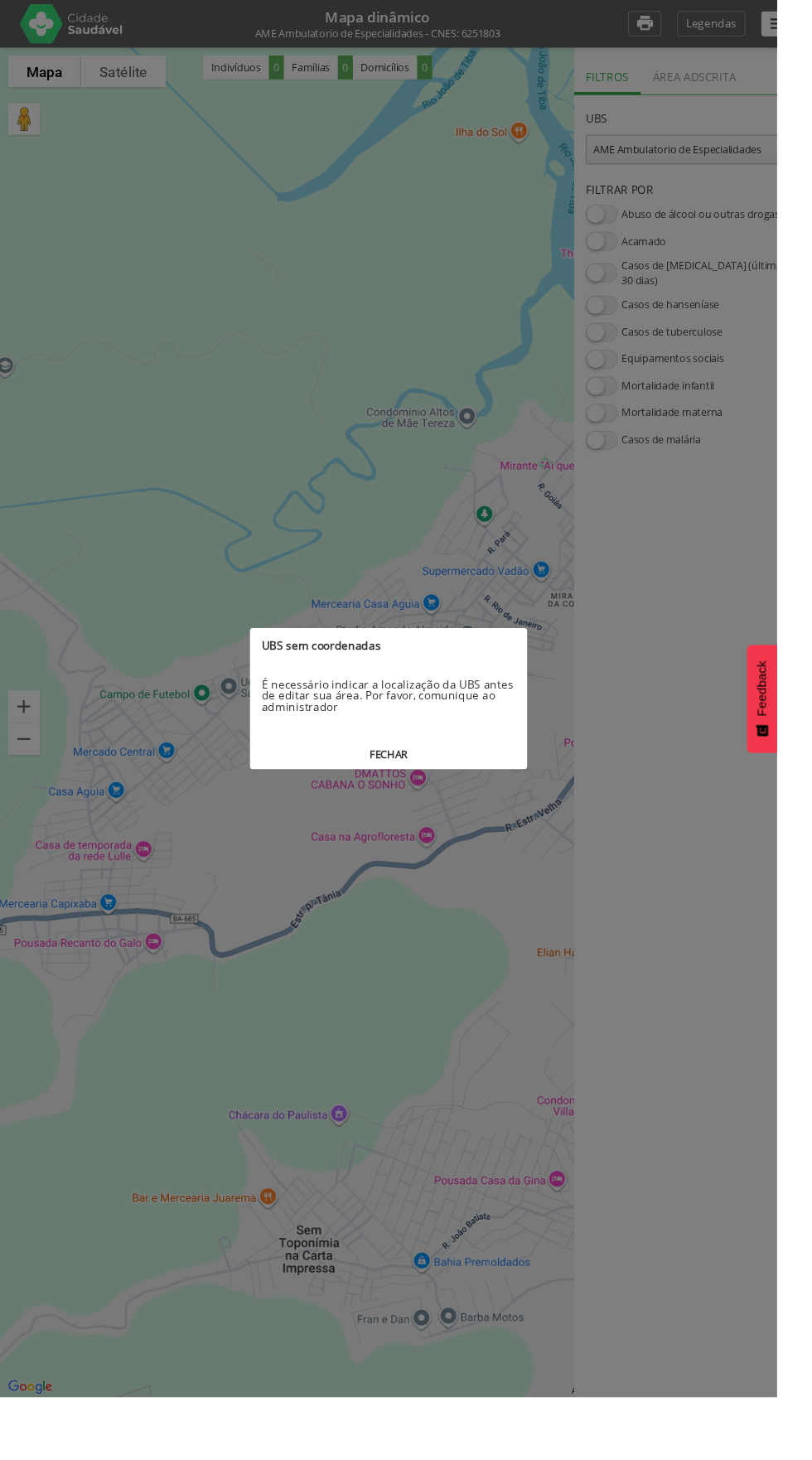
click at [504, 790] on button "FECHAR" at bounding box center [406, 789] width 289 height 30
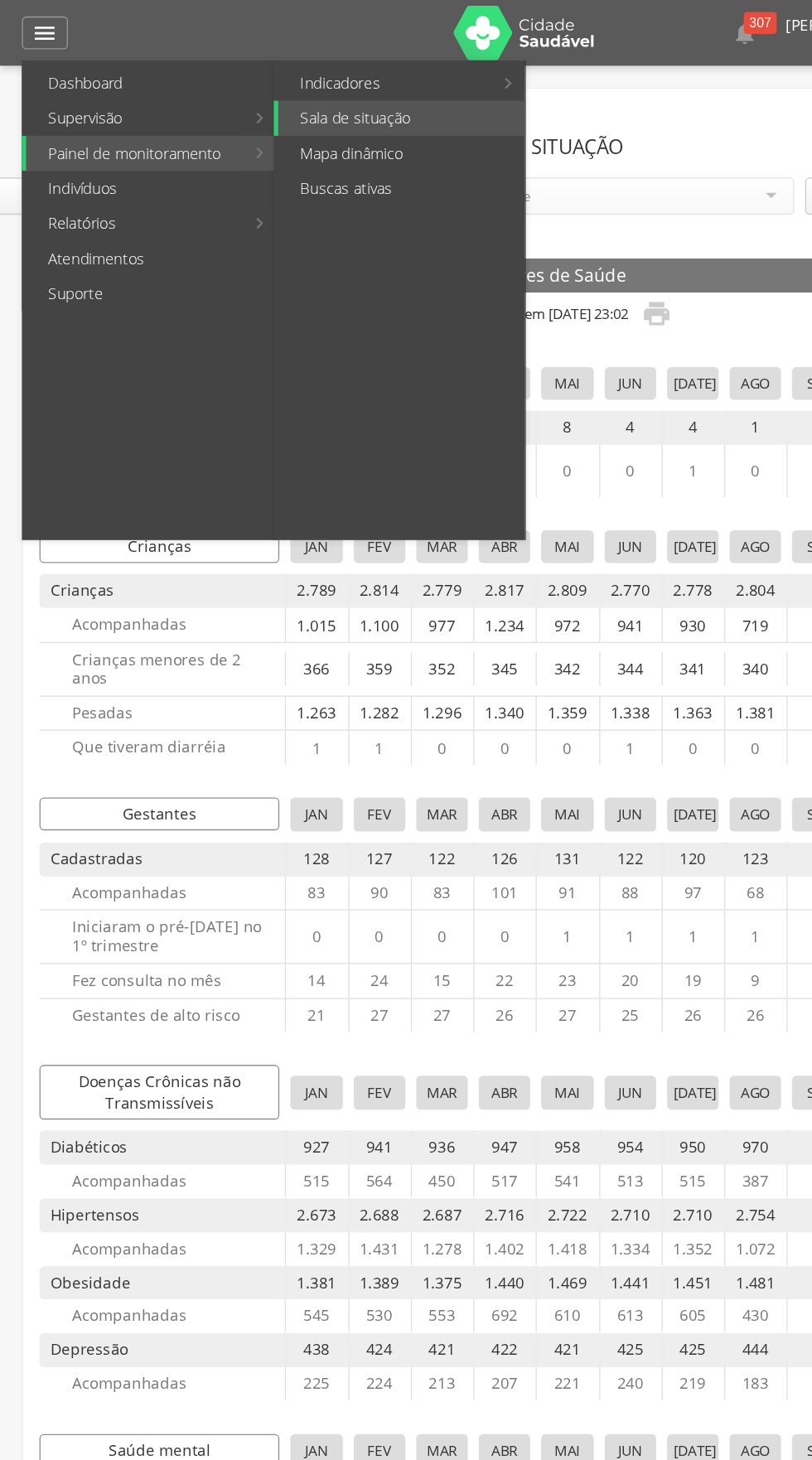
click at [135, 116] on link "Painel de monitoramento" at bounding box center [102, 116] width 164 height 27
click at [290, 144] on link "Buscas ativas" at bounding box center [304, 143] width 187 height 27
type input "**********"
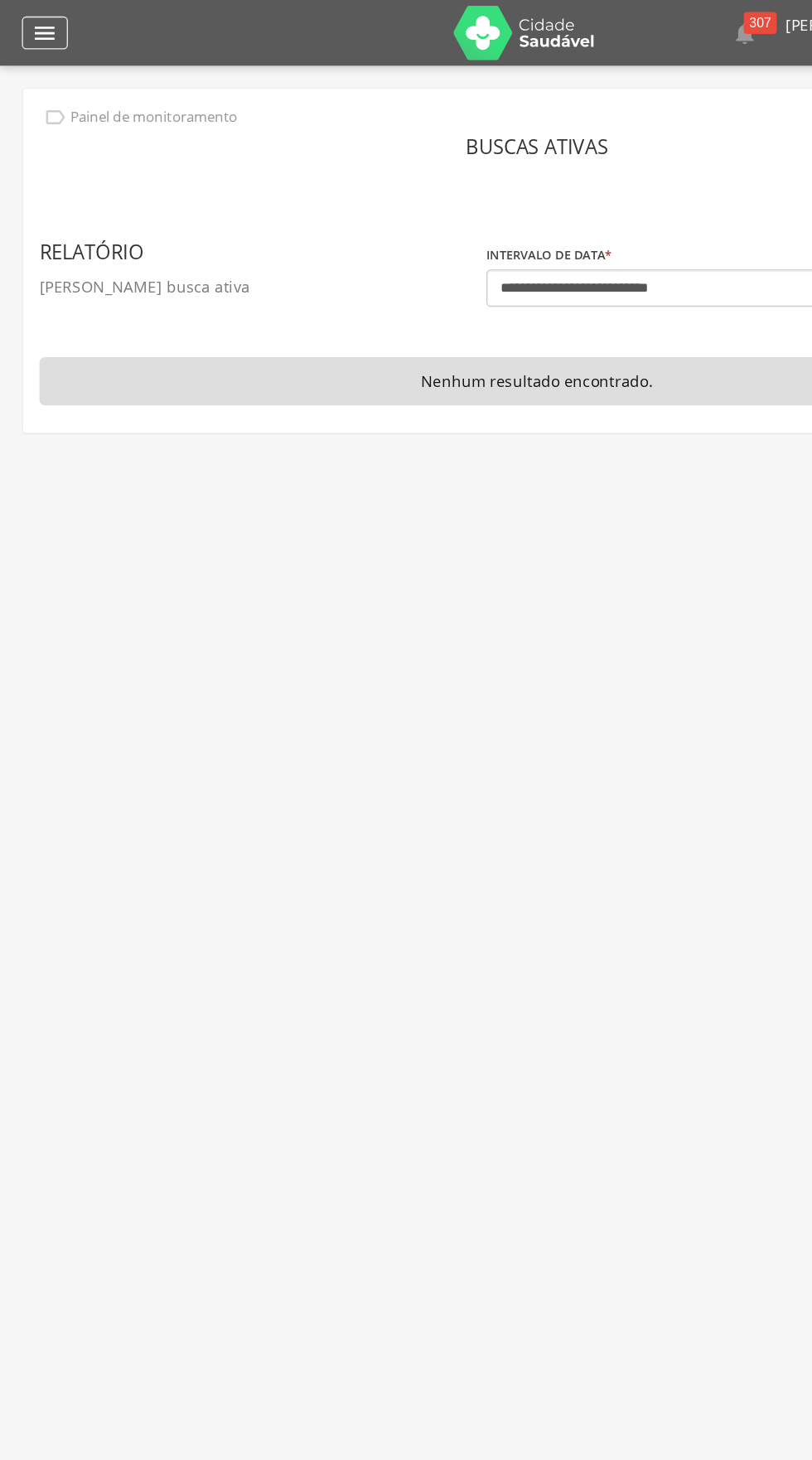
click at [35, 29] on icon "" at bounding box center [33, 25] width 20 height 20
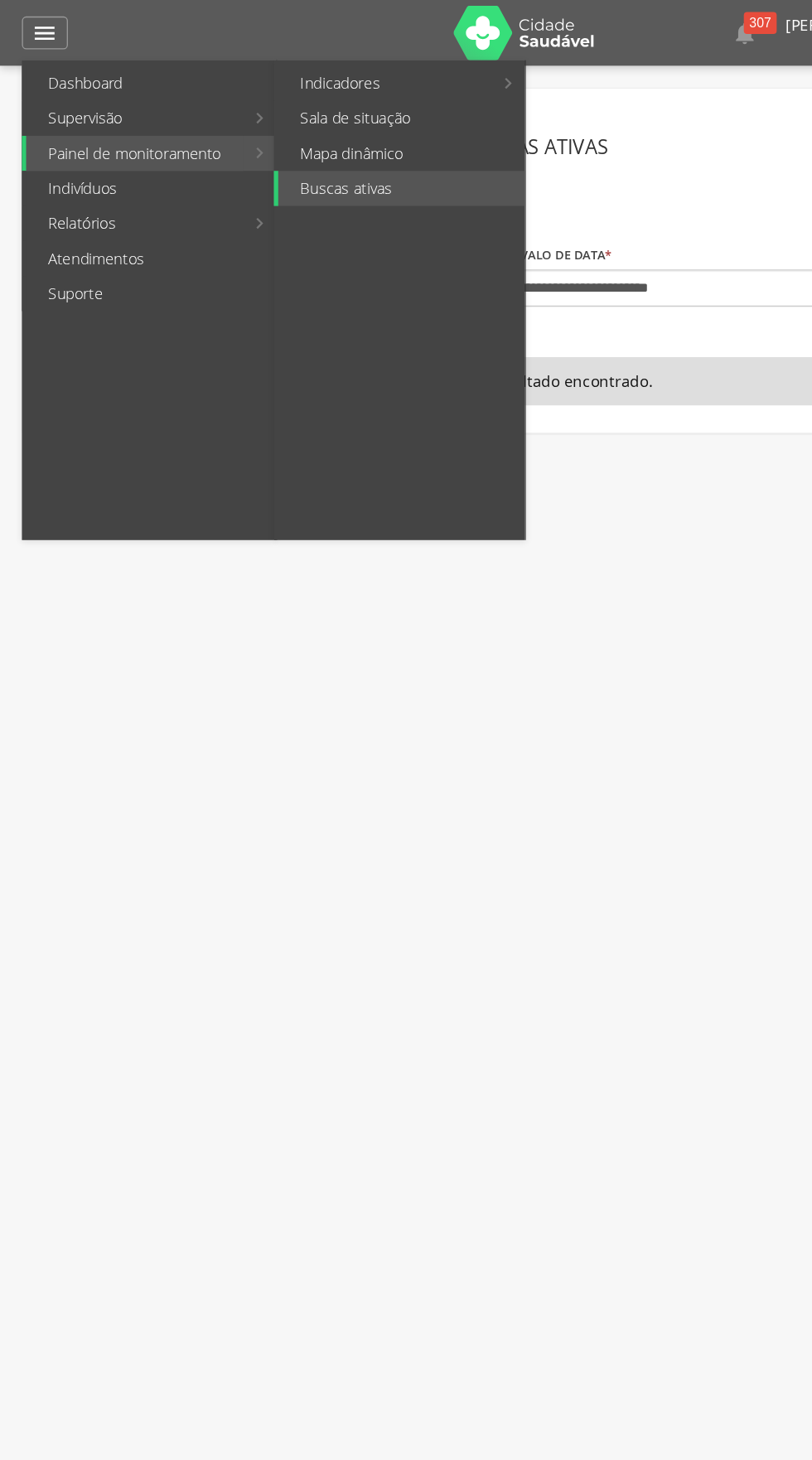
click at [151, 113] on link "Painel de monitoramento" at bounding box center [102, 116] width 164 height 27
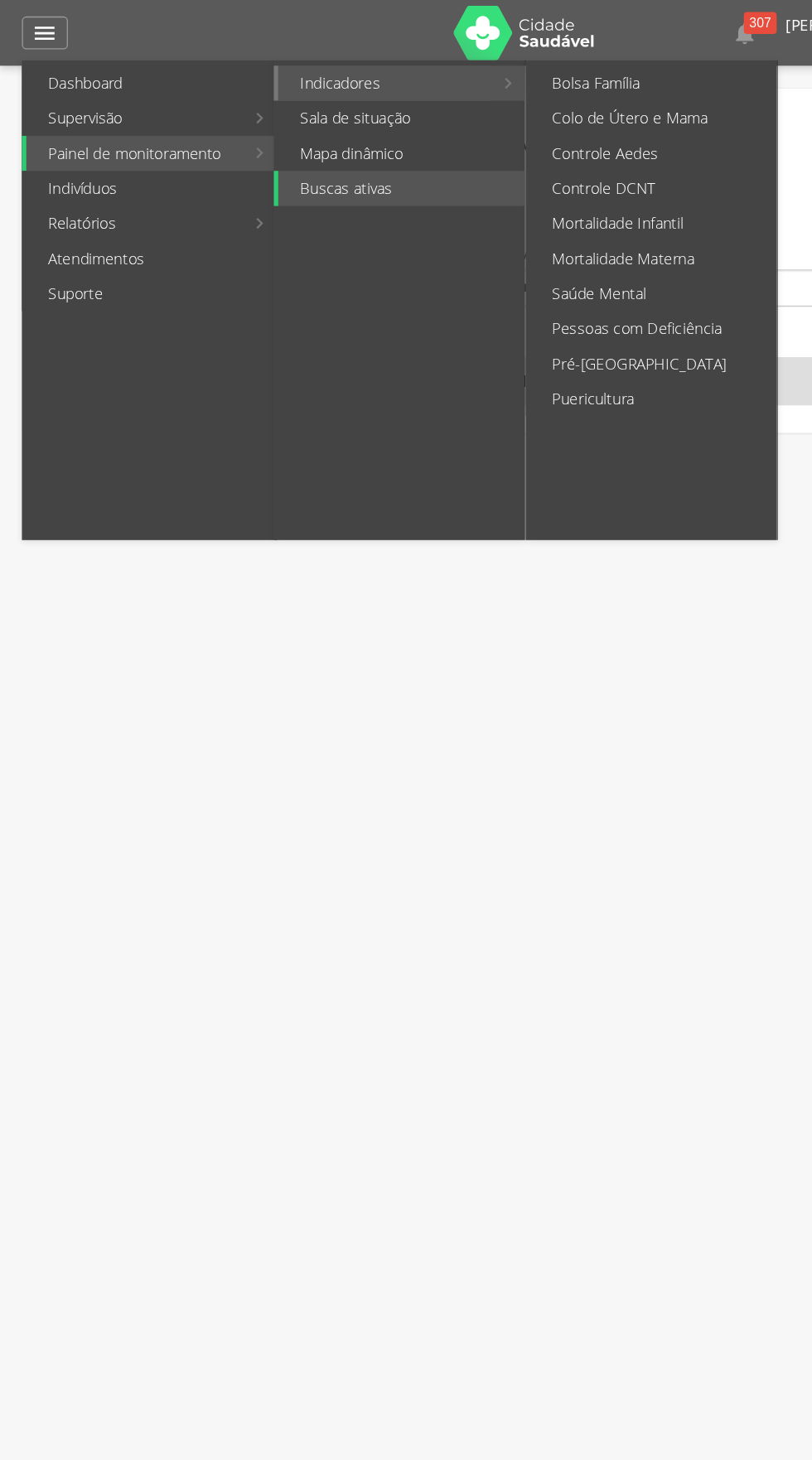
click at [258, 51] on link "Indicadores" at bounding box center [291, 63] width 162 height 27
click at [464, 53] on link "Bolsa Família" at bounding box center [494, 63] width 187 height 27
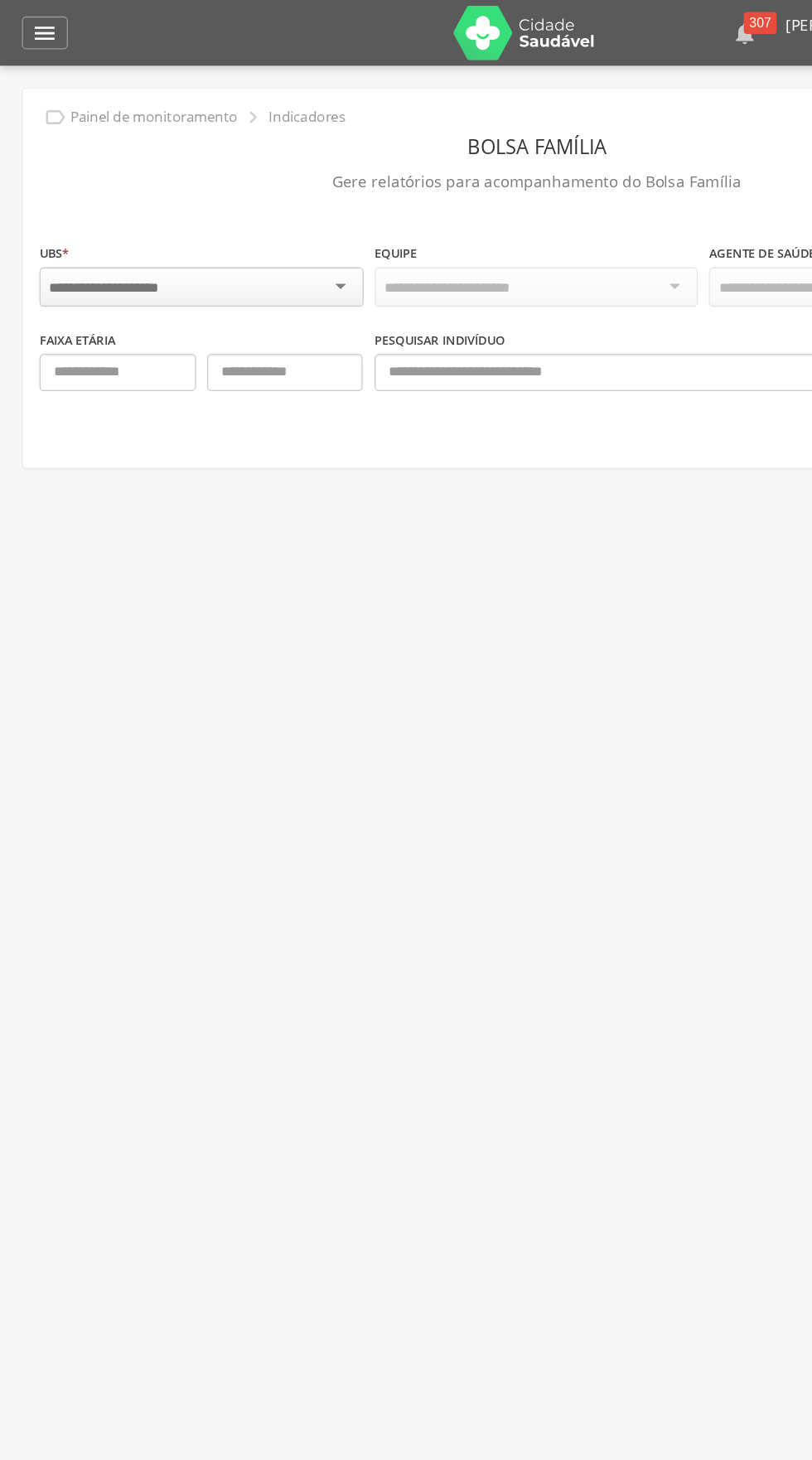
click at [563, 10] on div "307" at bounding box center [575, 17] width 25 height 16
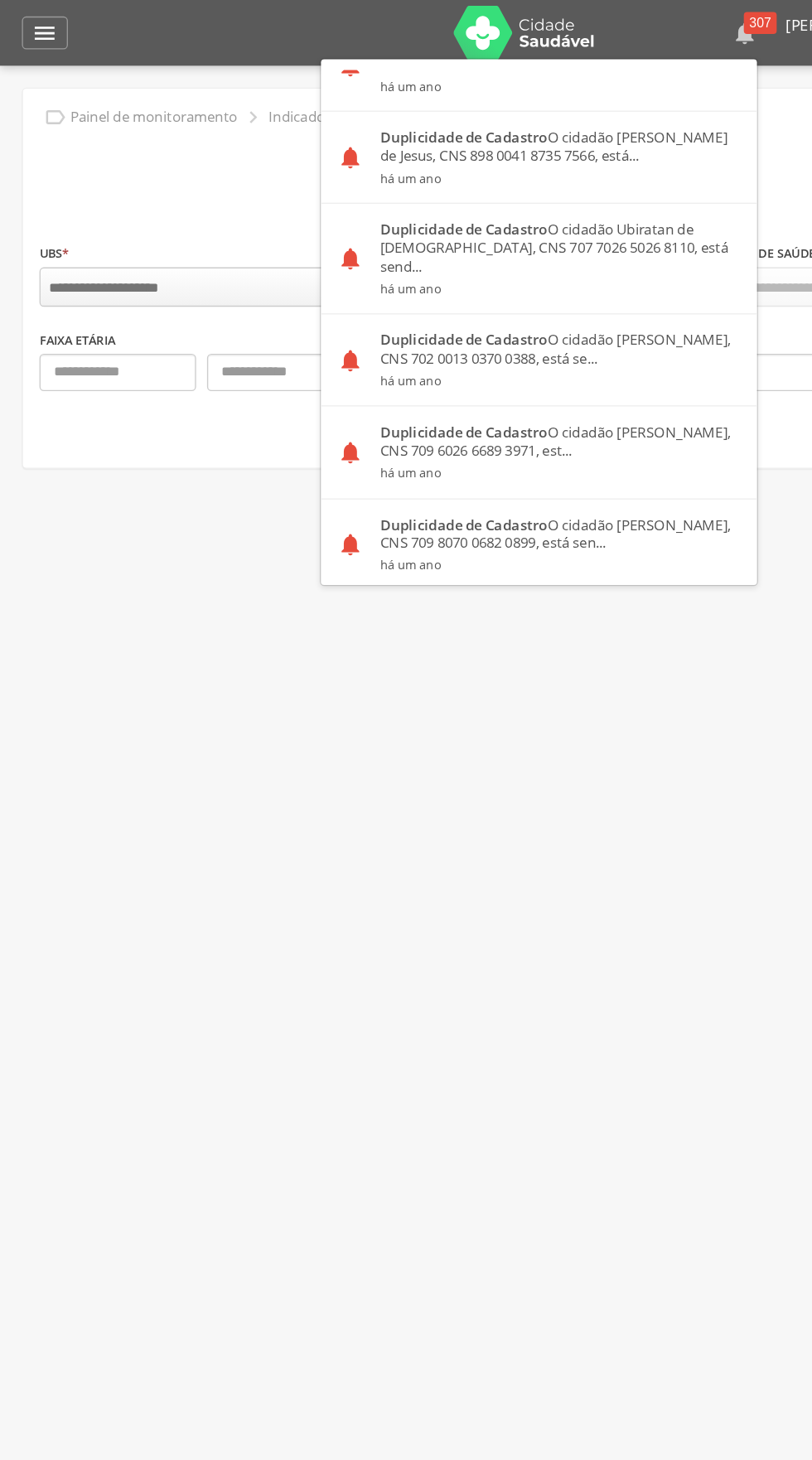
scroll to position [3094, 0]
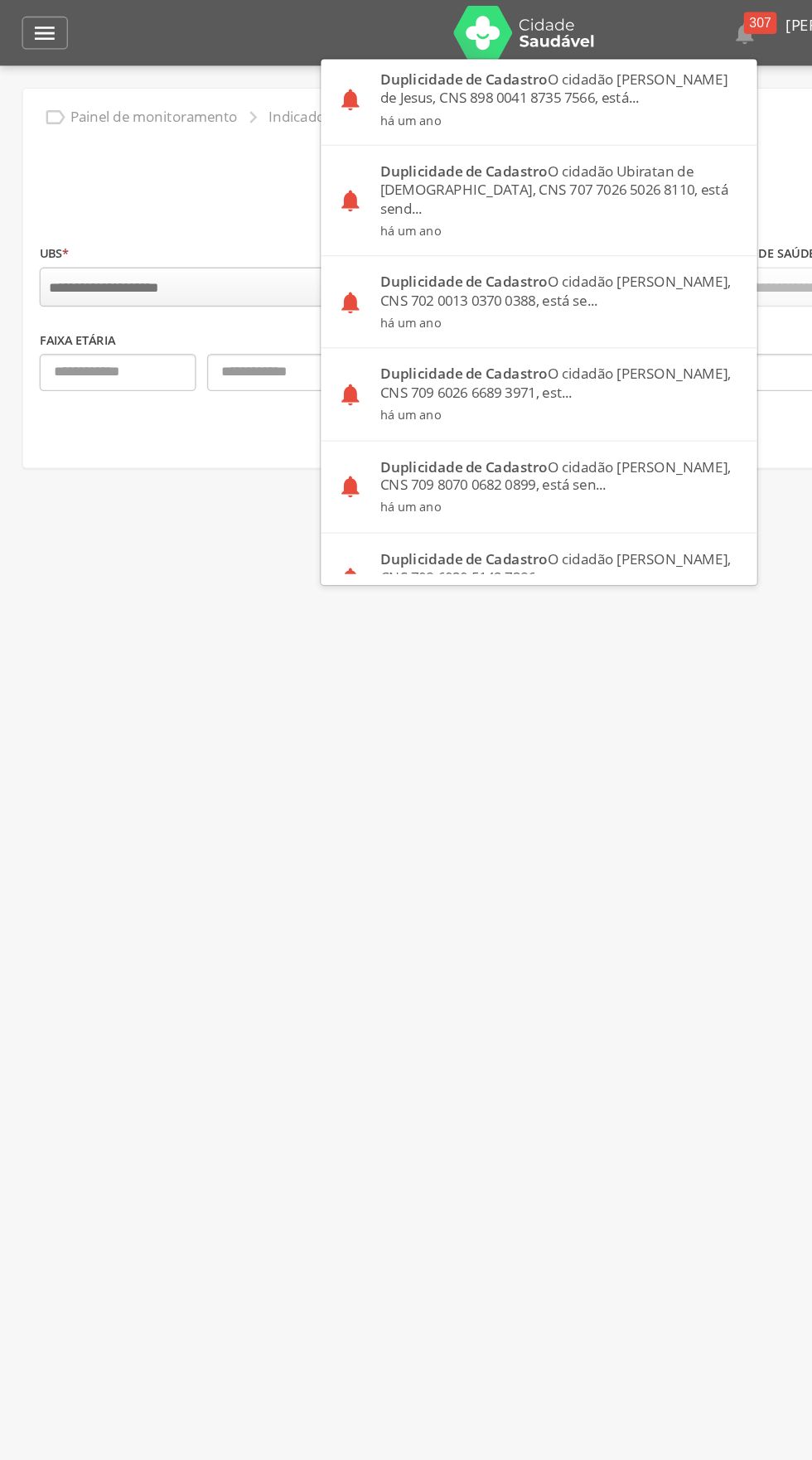
click at [504, 10] on div at bounding box center [406, 730] width 812 height 1460
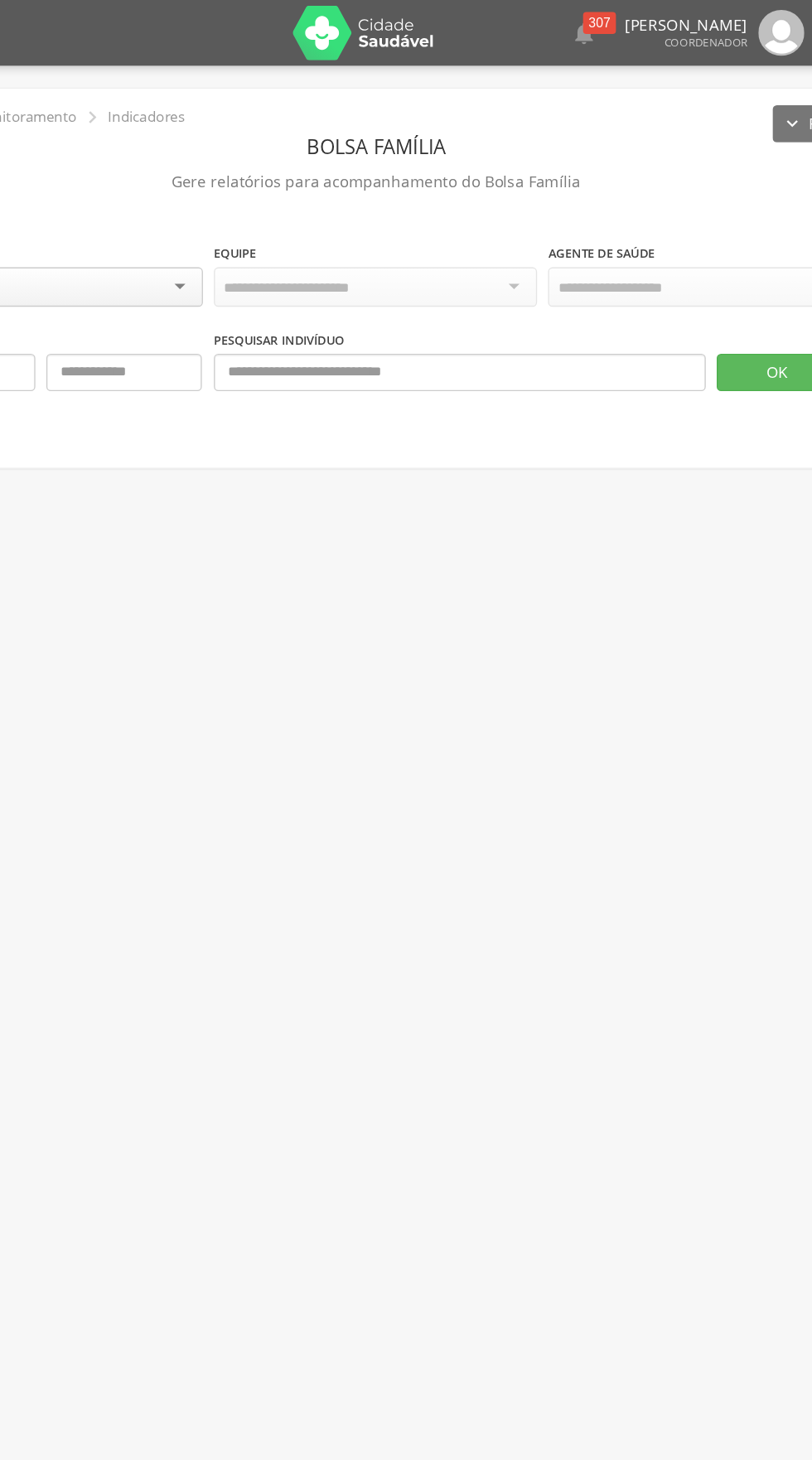
scroll to position [0, 0]
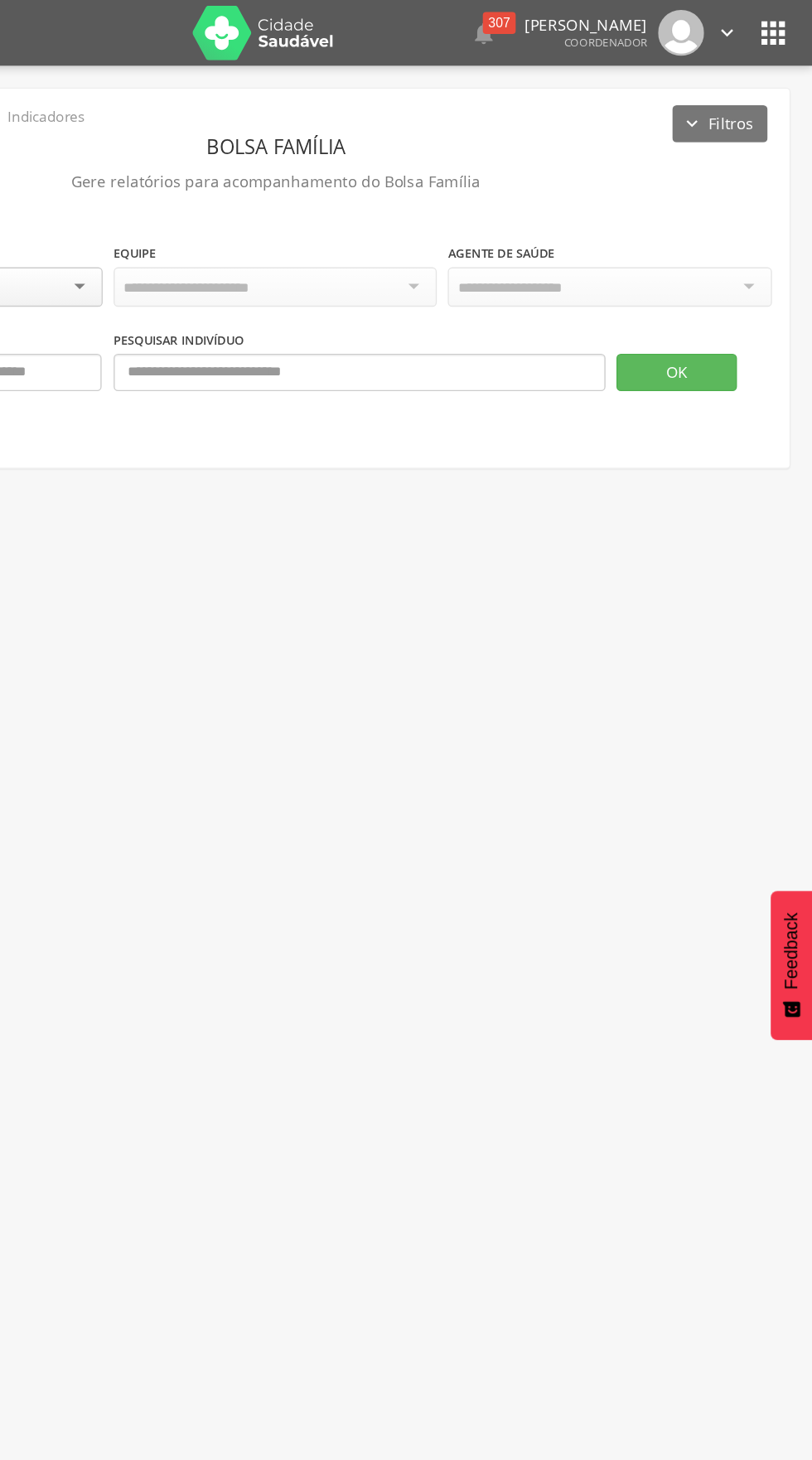
click at [782, 13] on icon "" at bounding box center [782, 25] width 27 height 27
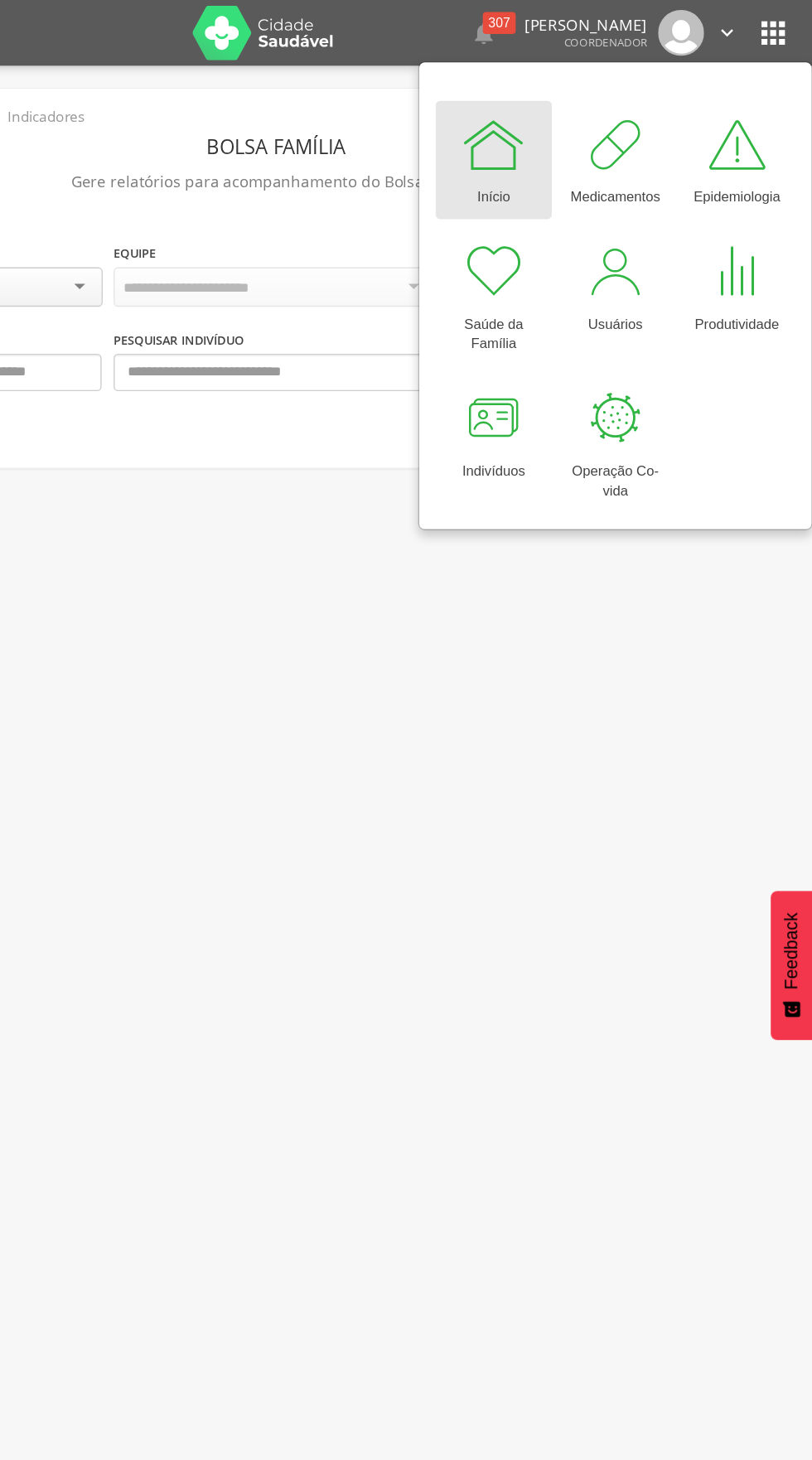
click at [716, 16] on img at bounding box center [712, 25] width 35 height 35
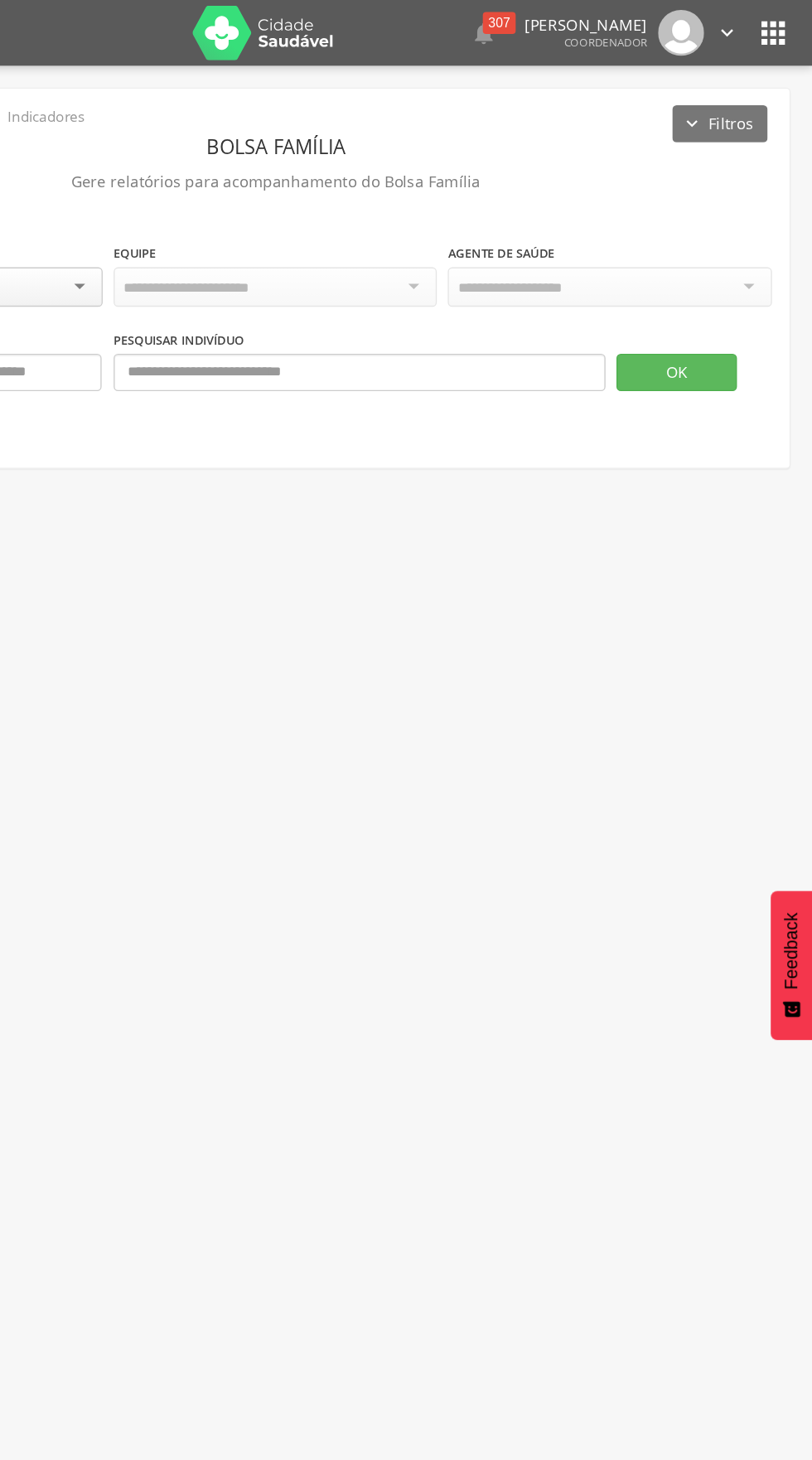
click at [741, 16] on icon "" at bounding box center [746, 25] width 18 height 18
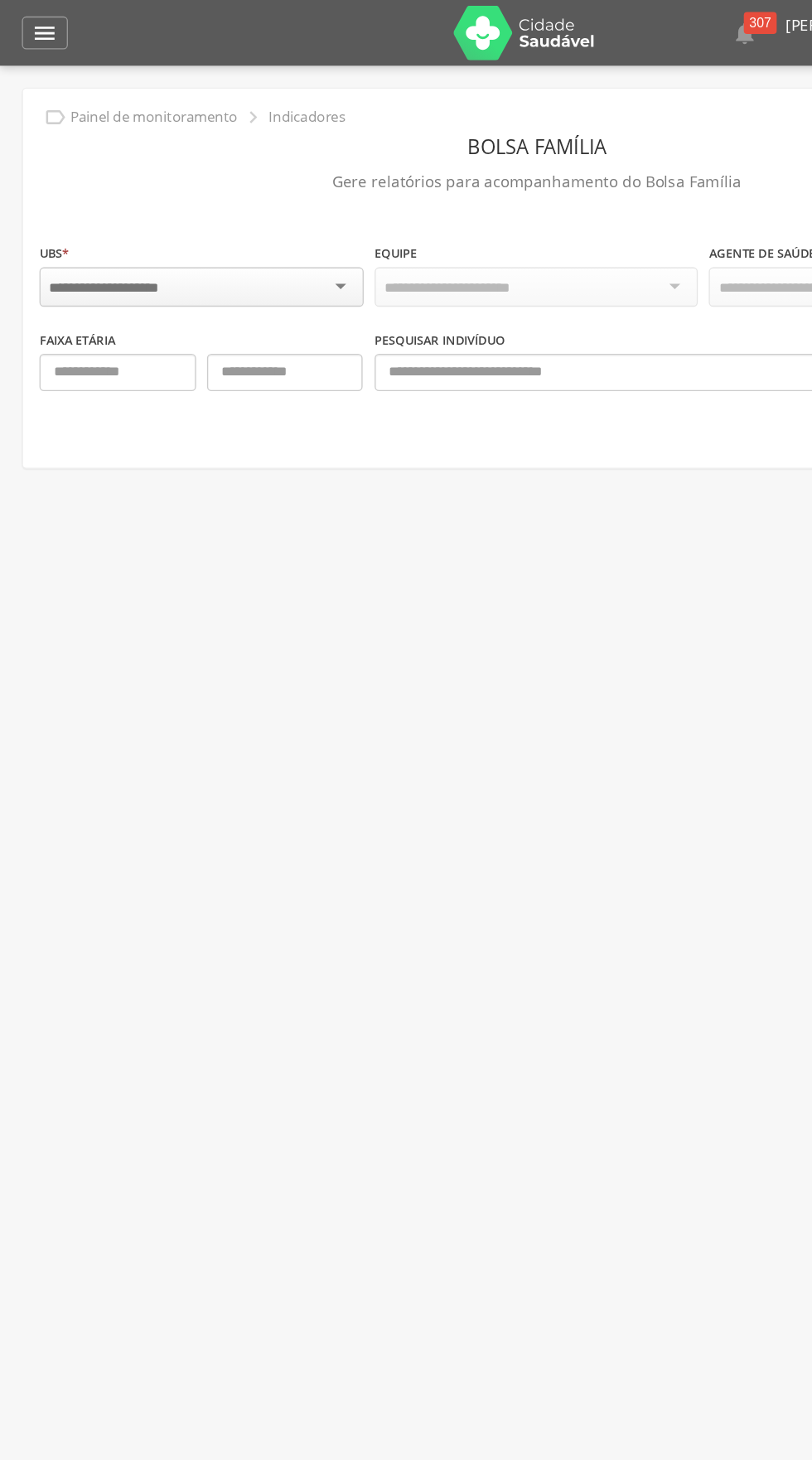
click at [30, 22] on div at bounding box center [406, 730] width 812 height 1460
click at [36, 18] on icon "" at bounding box center [33, 25] width 20 height 20
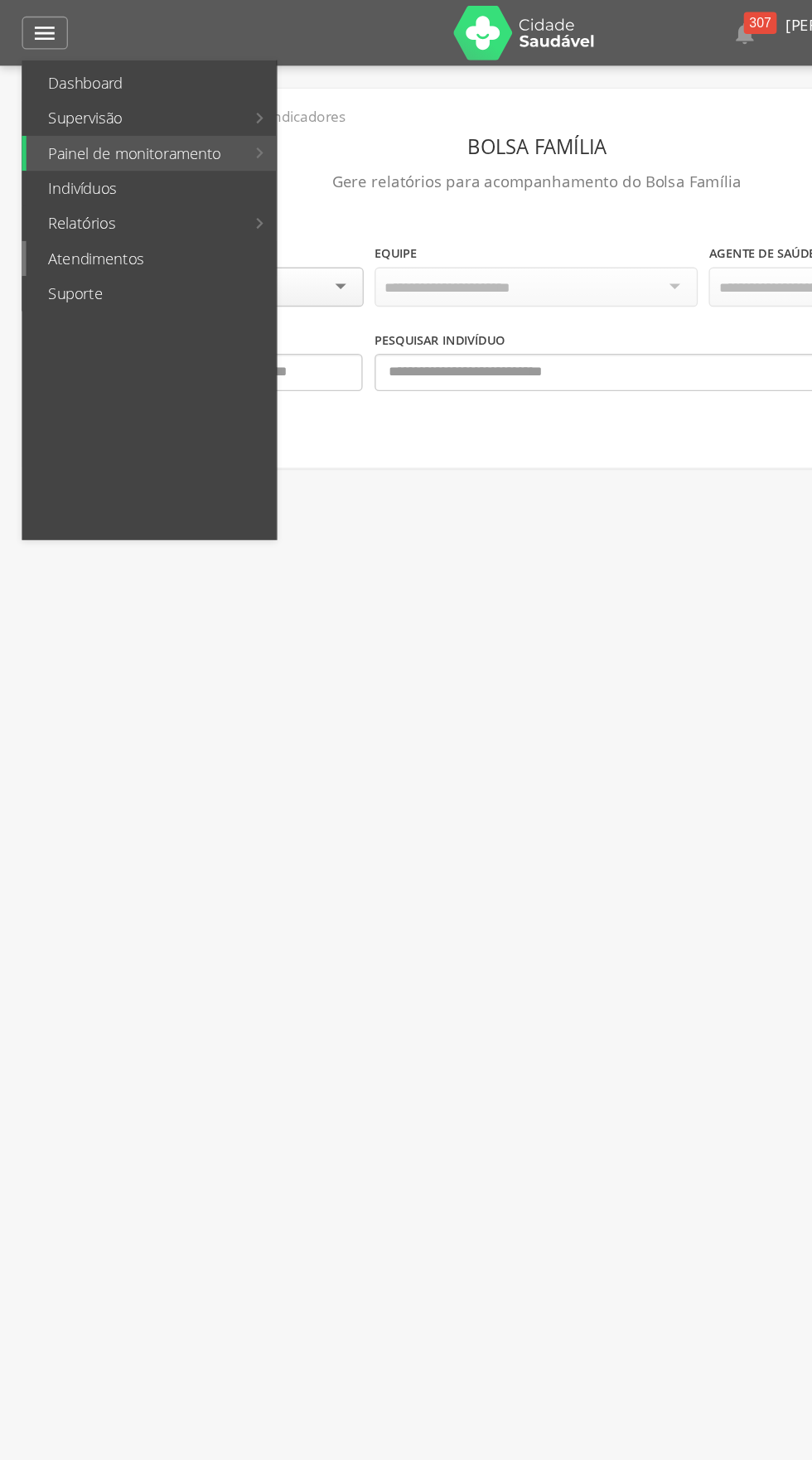
click at [130, 183] on link "Atendimentos" at bounding box center [114, 195] width 188 height 27
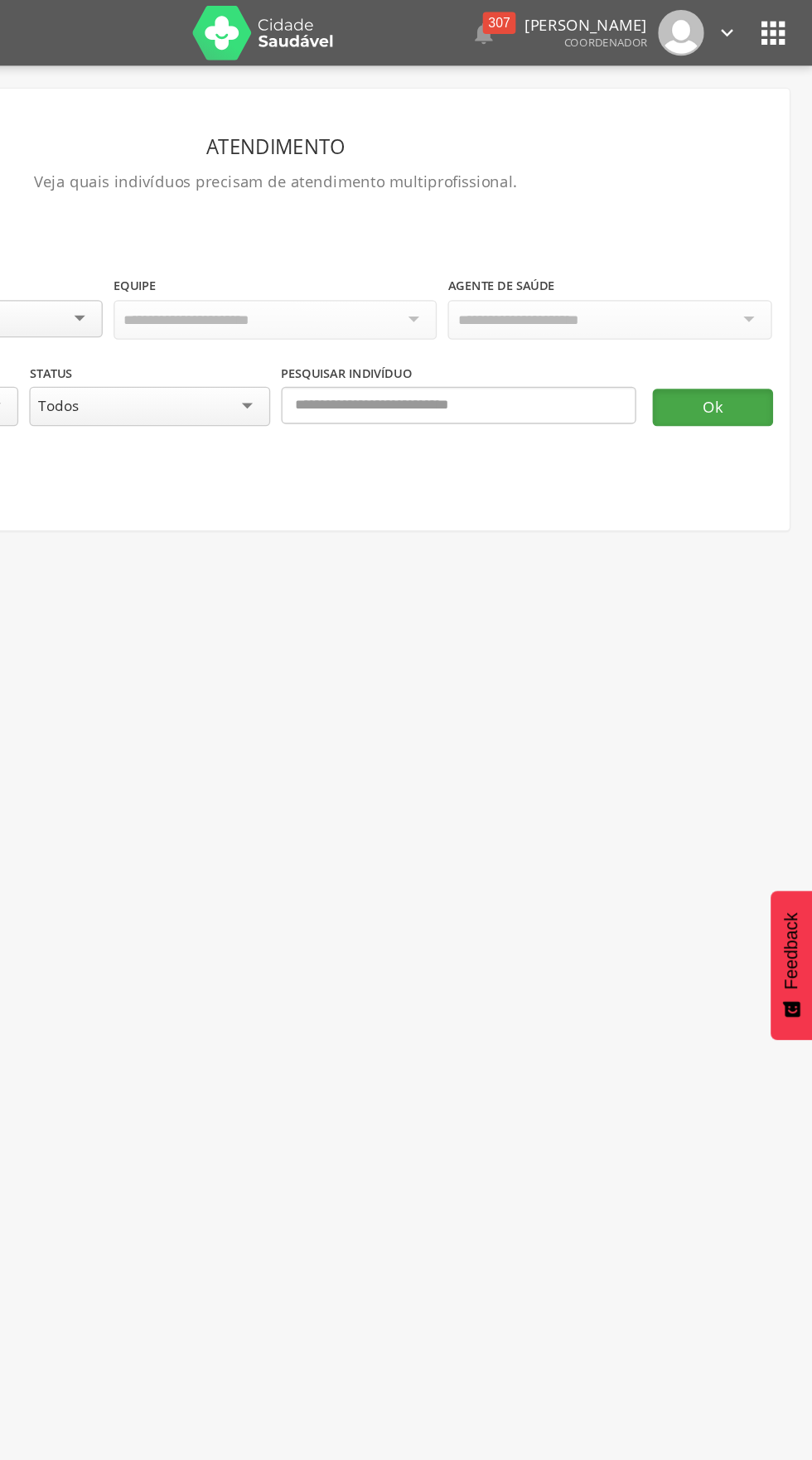
click at [742, 303] on button "Ok" at bounding box center [737, 309] width 91 height 29
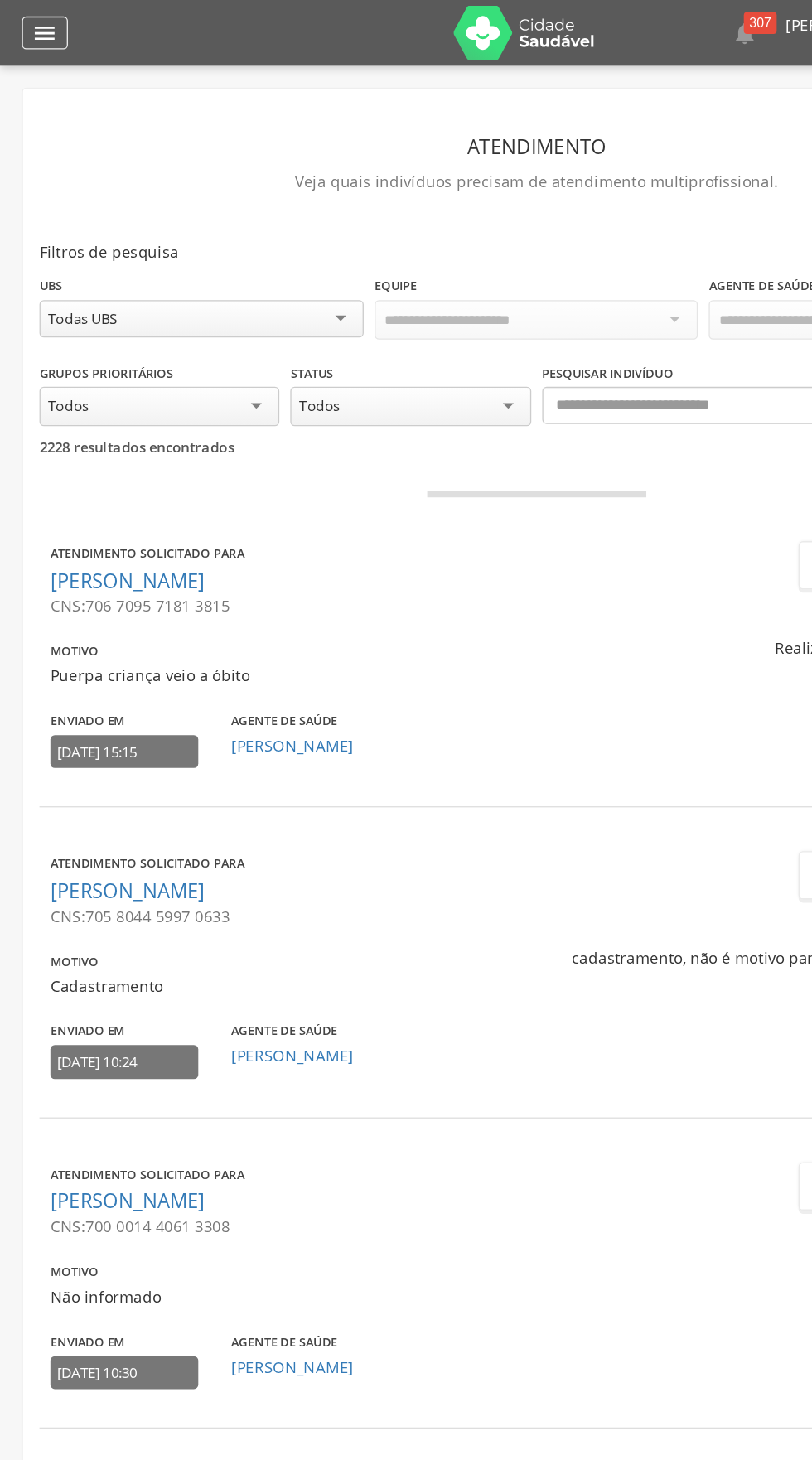
click at [31, 29] on icon "" at bounding box center [33, 25] width 20 height 20
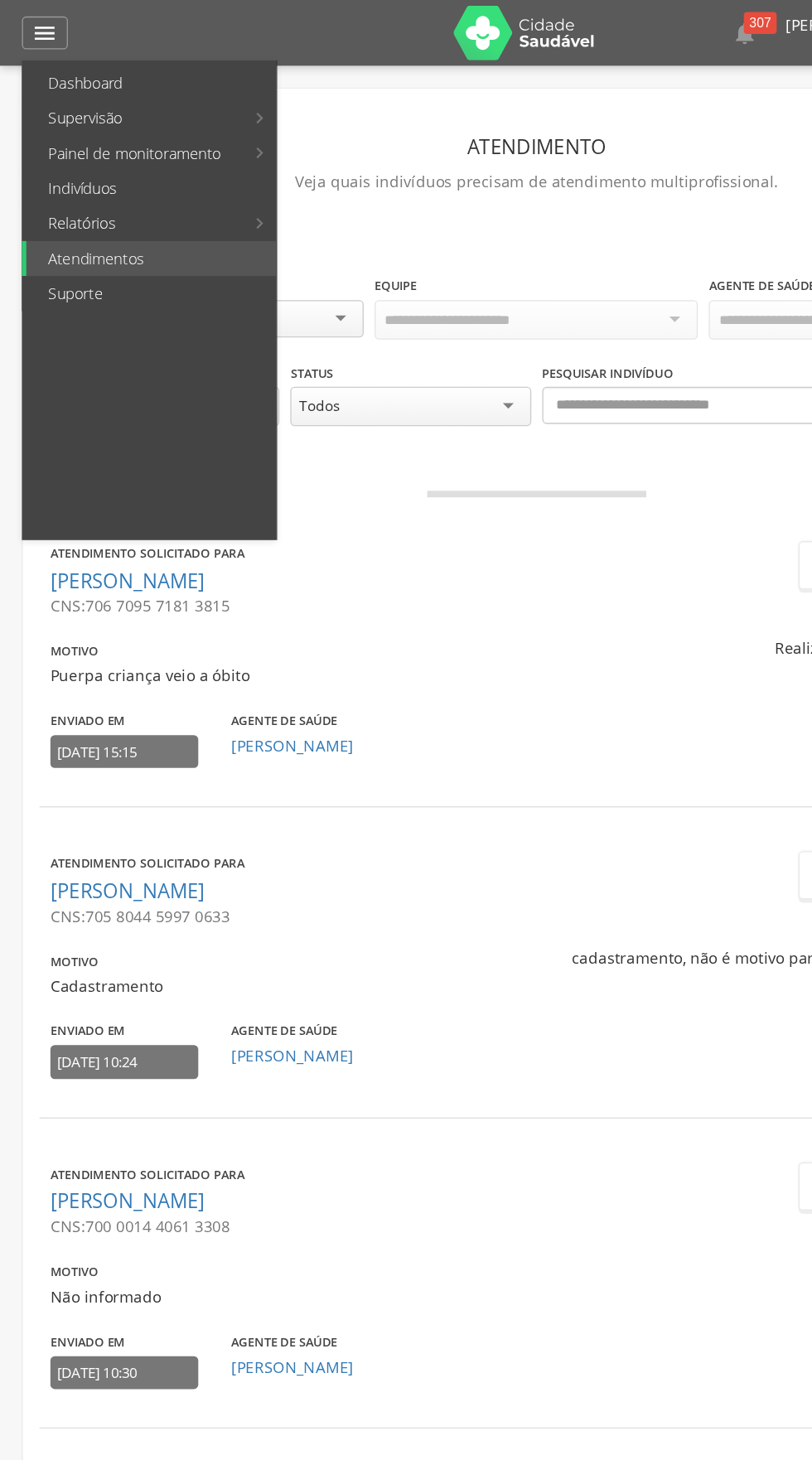
click at [122, 48] on ul "Dashboard Supervisão Produtividade Mapa da cidade Ranking App desatualizado Últ…" at bounding box center [112, 227] width 193 height 363
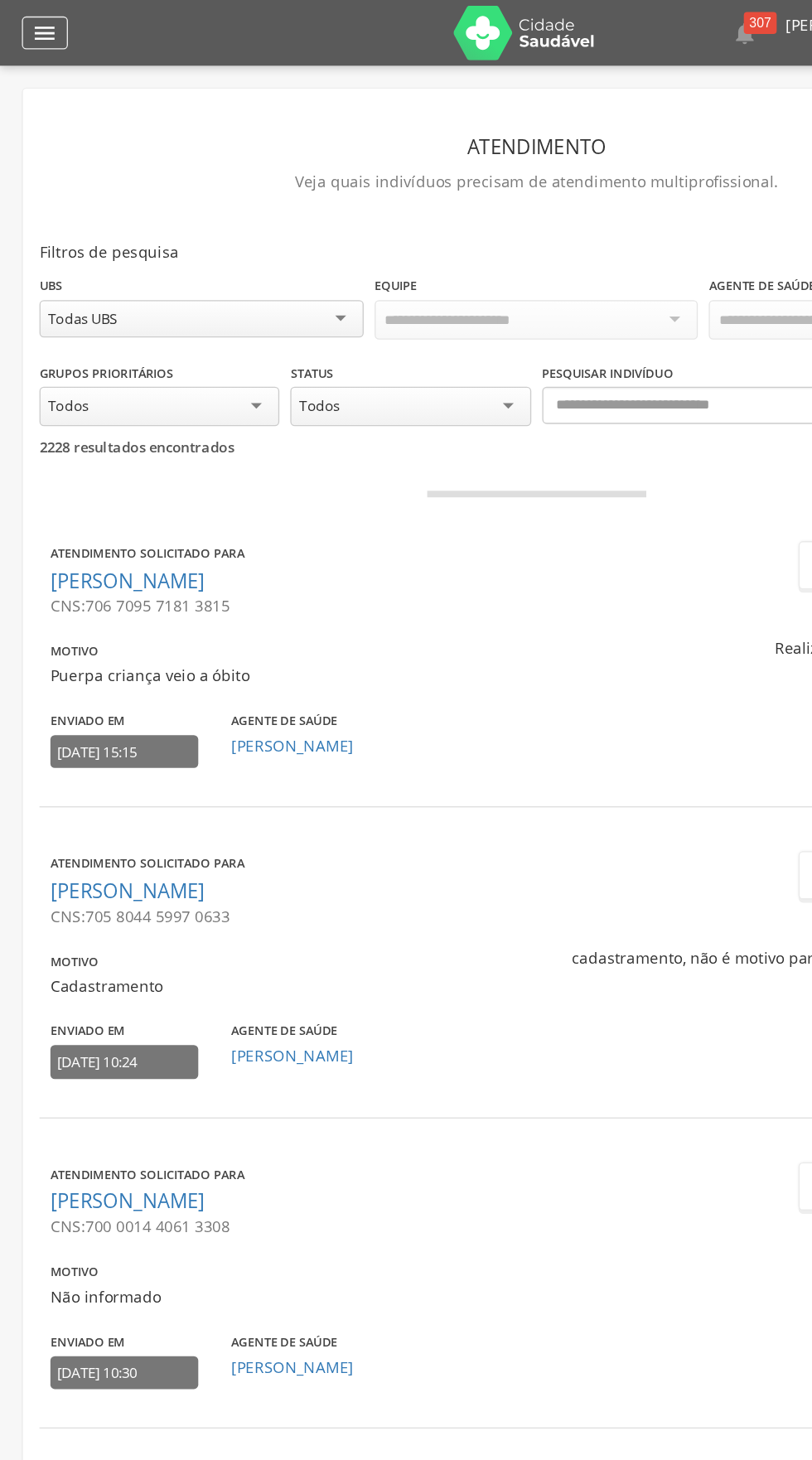
click at [29, 23] on icon "" at bounding box center [33, 25] width 20 height 20
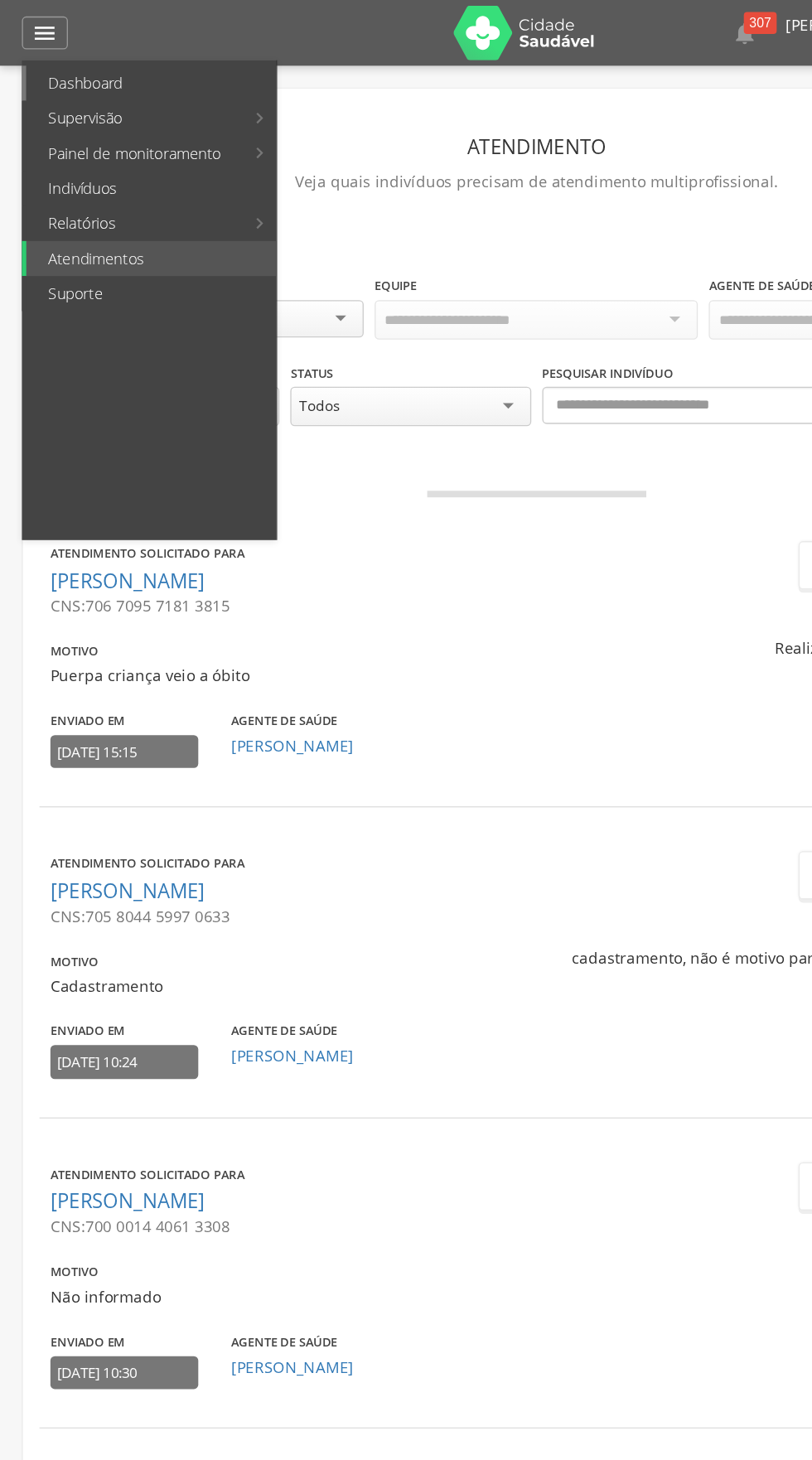
click at [86, 61] on link "Dashboard" at bounding box center [114, 63] width 188 height 27
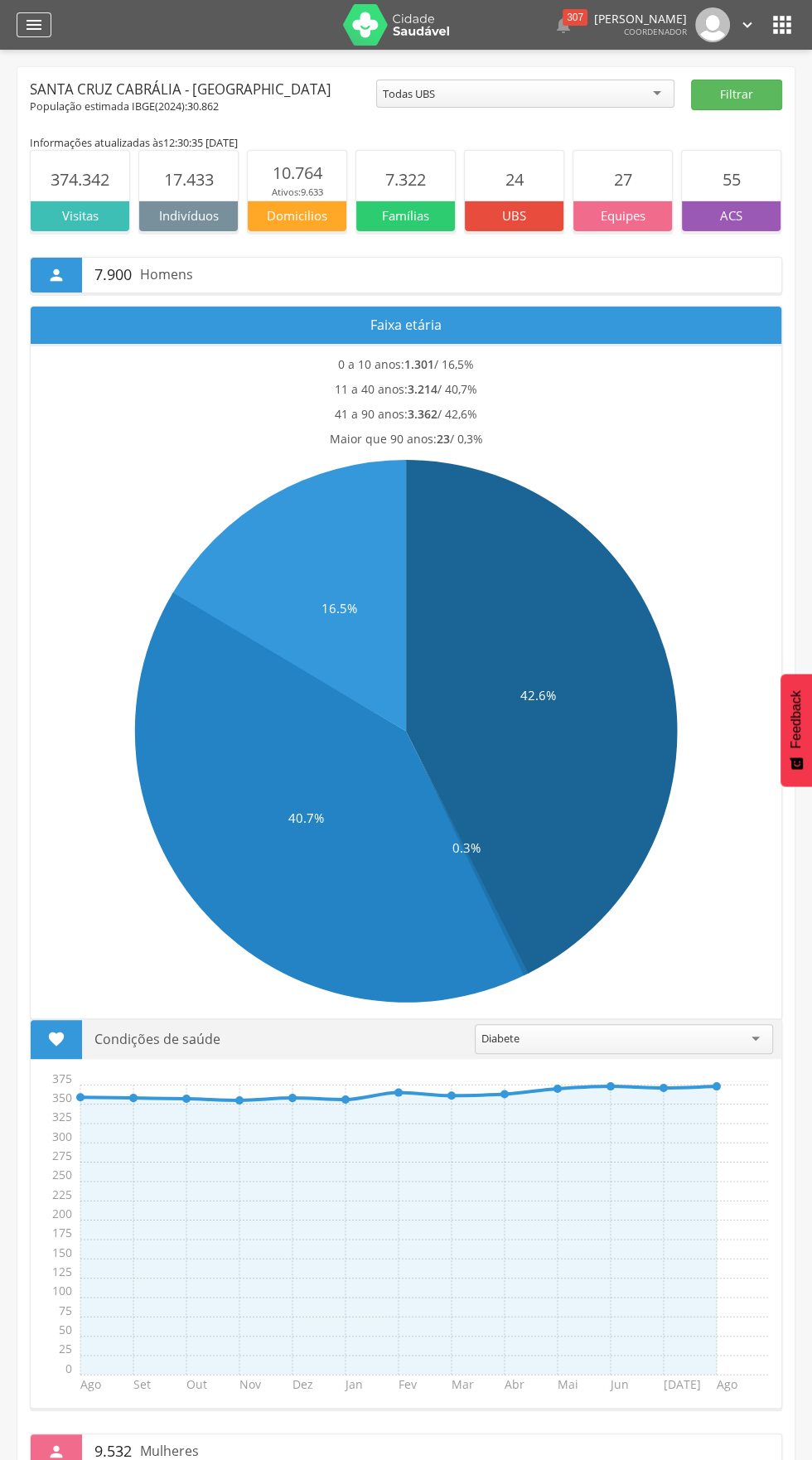
click at [38, 16] on icon "" at bounding box center [33, 25] width 20 height 20
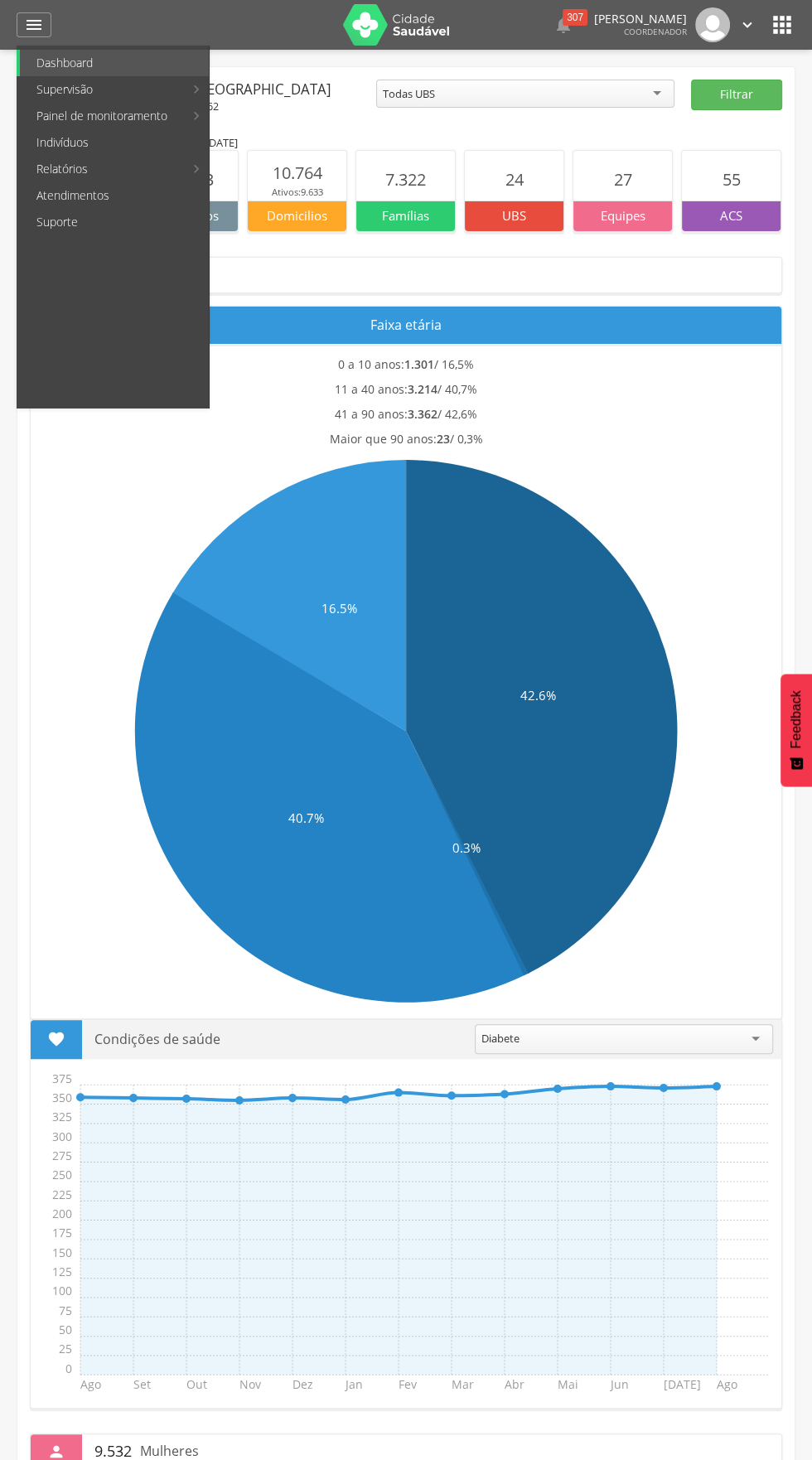
click at [683, 444] on div at bounding box center [397, 730] width 795 height 1460
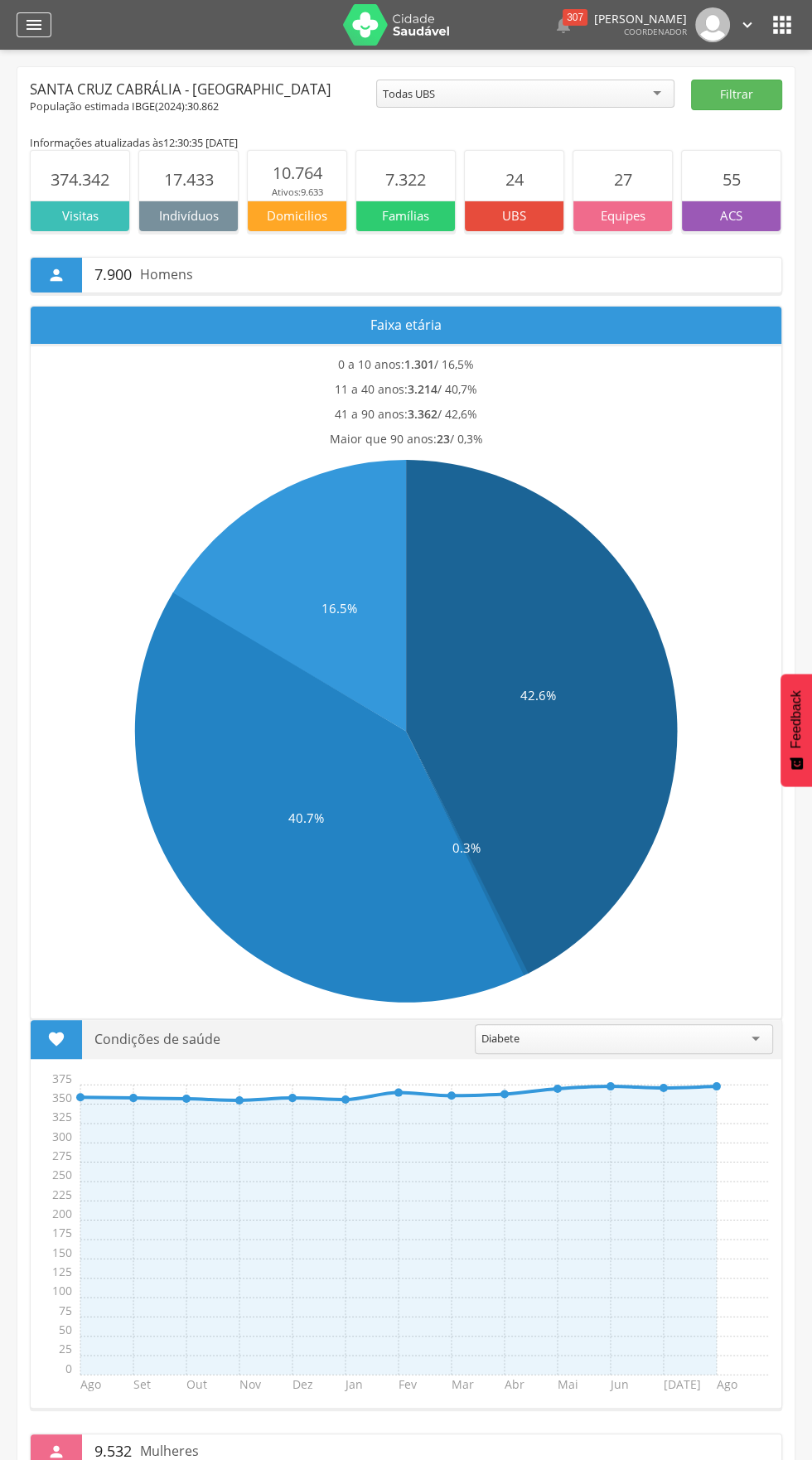
click at [35, 25] on icon "" at bounding box center [33, 25] width 20 height 20
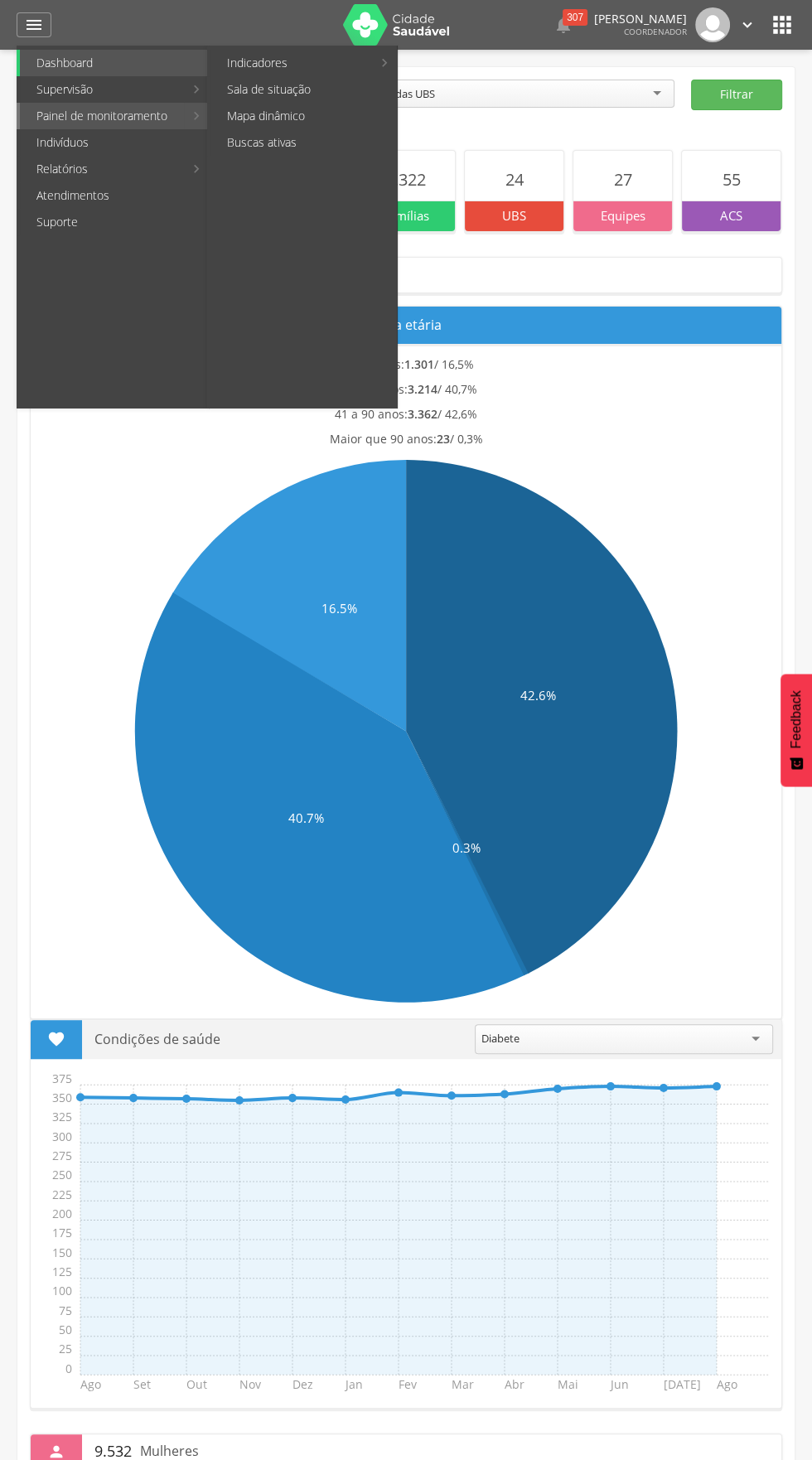
click at [144, 115] on link "Painel de monitoramento" at bounding box center [102, 116] width 164 height 27
click at [259, 48] on ul "Indicadores Bolsa Família Colo de Útero e Mama Controle Aedes Controle DCNT Mor…" at bounding box center [302, 227] width 190 height 363
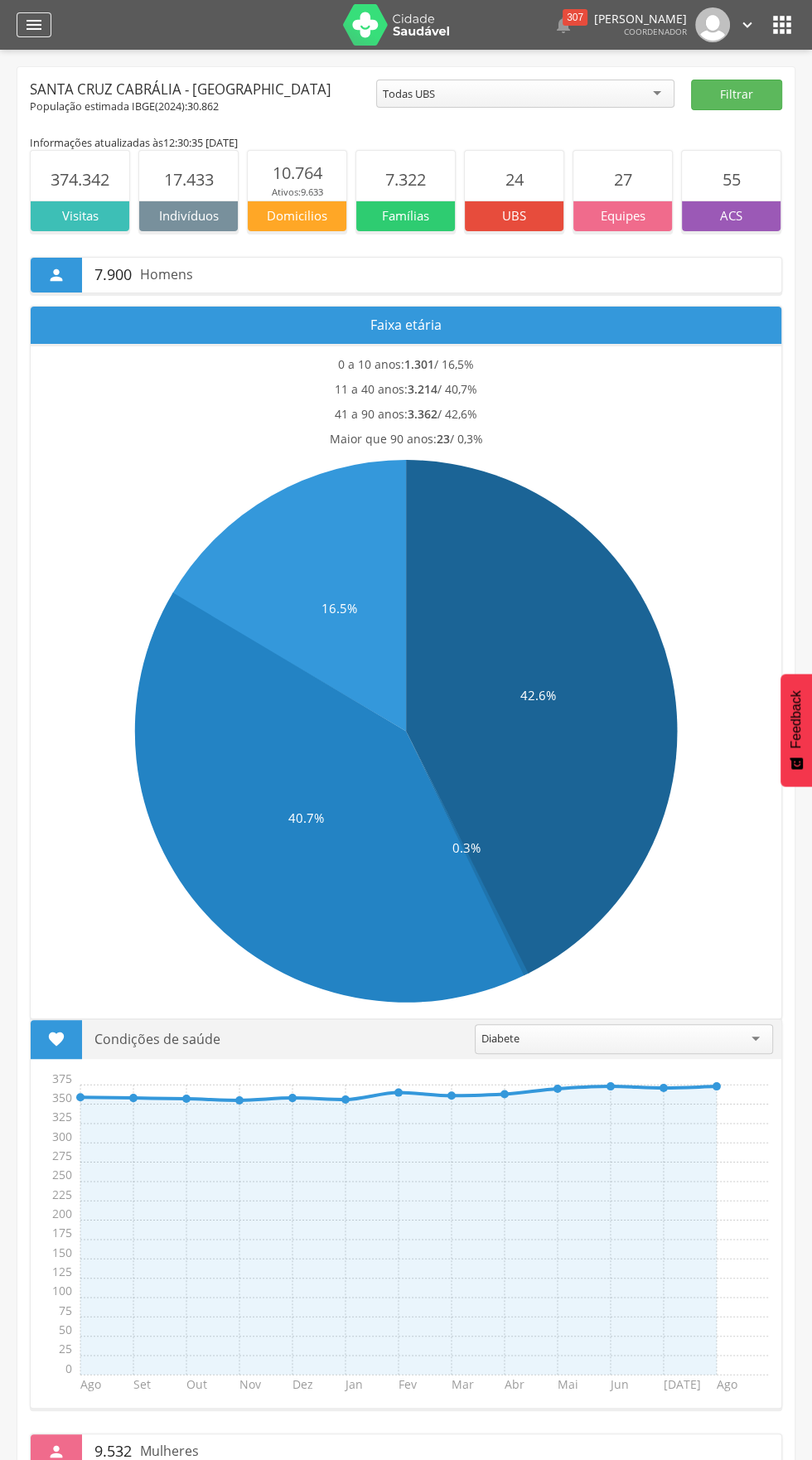
click at [33, 22] on icon "" at bounding box center [33, 25] width 20 height 20
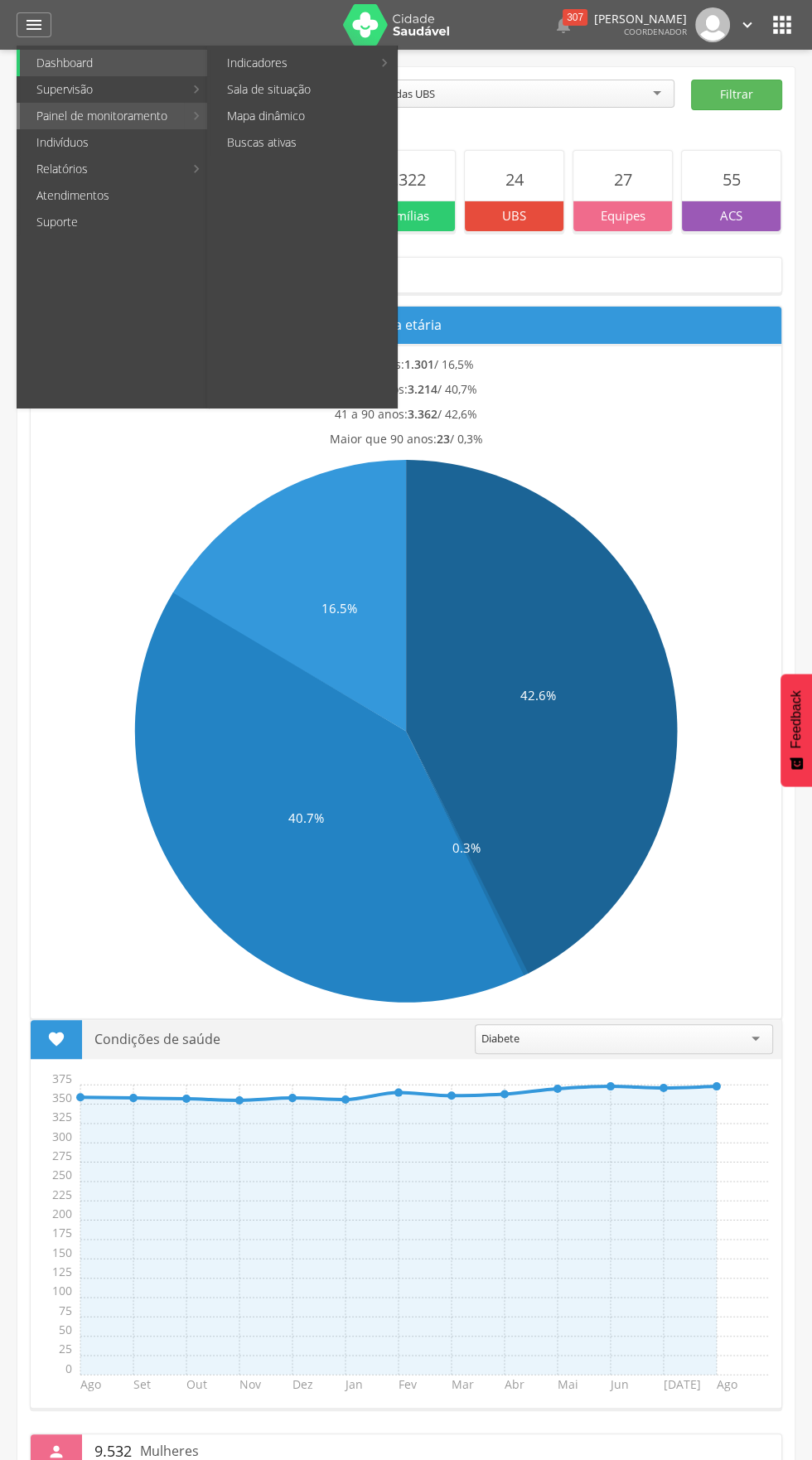
click at [150, 115] on link "Painel de monitoramento" at bounding box center [102, 116] width 164 height 27
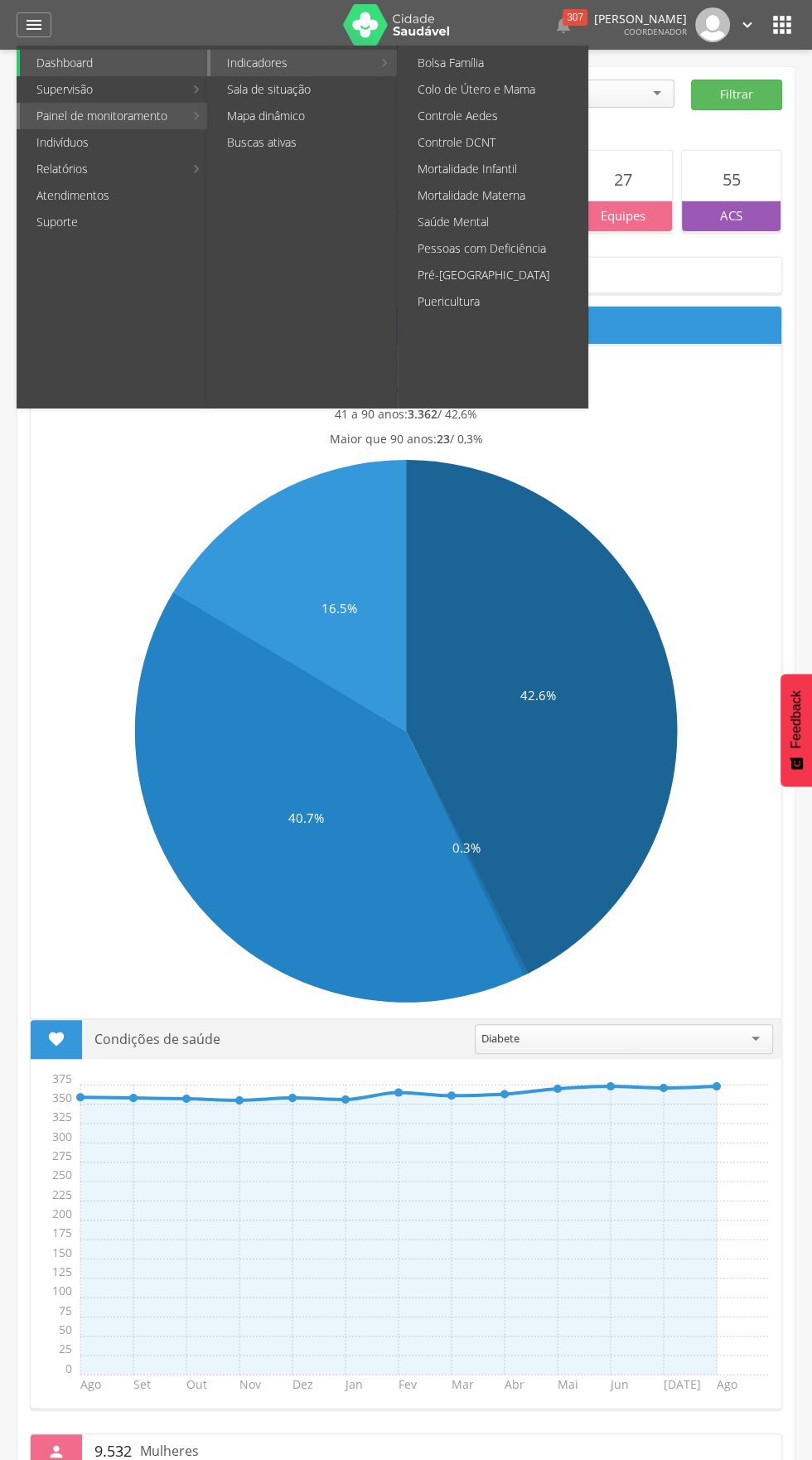
click at [261, 65] on link "Indicadores" at bounding box center [291, 63] width 162 height 27
click at [513, 90] on link "Colo de Útero e Mama" at bounding box center [494, 90] width 187 height 27
